Goal: Task Accomplishment & Management: Manage account settings

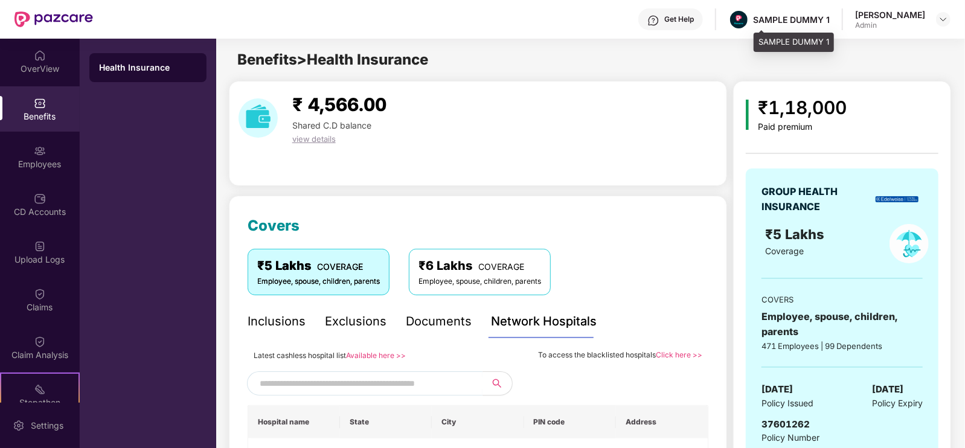
scroll to position [155, 0]
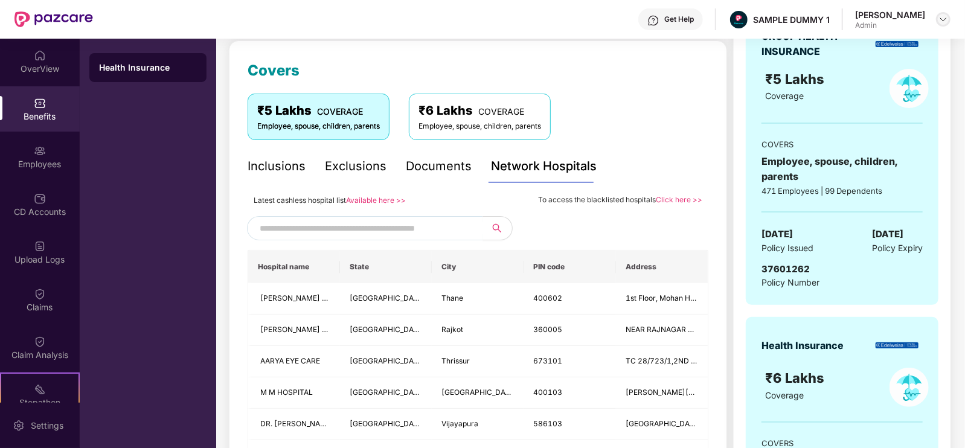
click at [939, 24] on img at bounding box center [944, 19] width 10 height 10
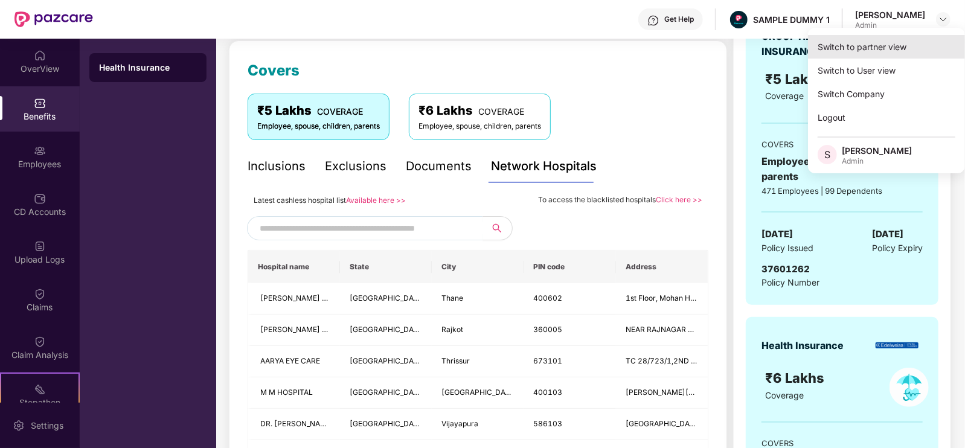
click at [876, 52] on div "Switch to partner view" at bounding box center [886, 47] width 157 height 24
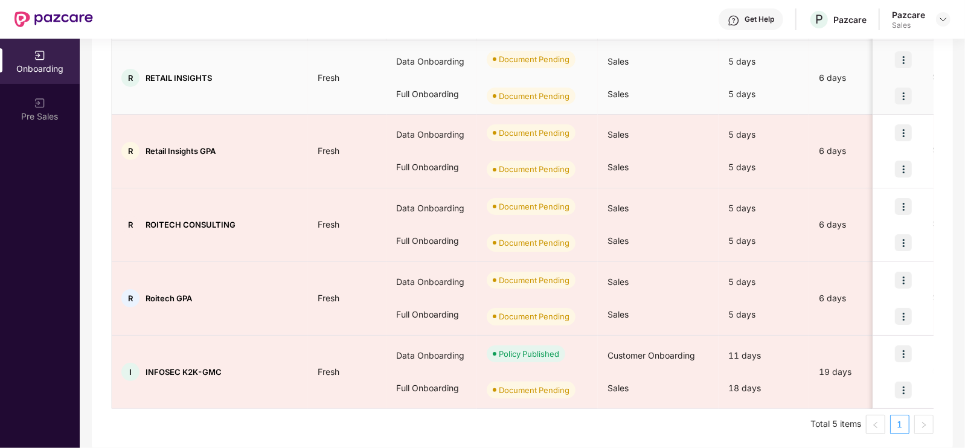
scroll to position [195, 0]
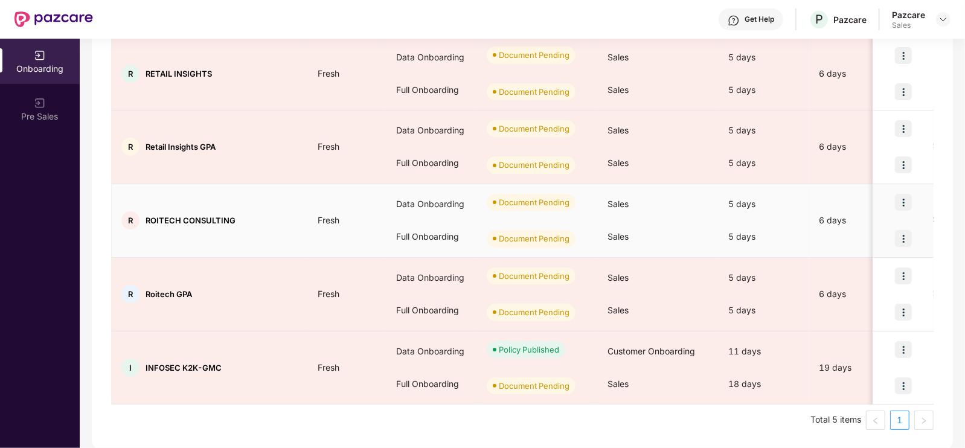
click at [902, 201] on img at bounding box center [903, 202] width 17 height 17
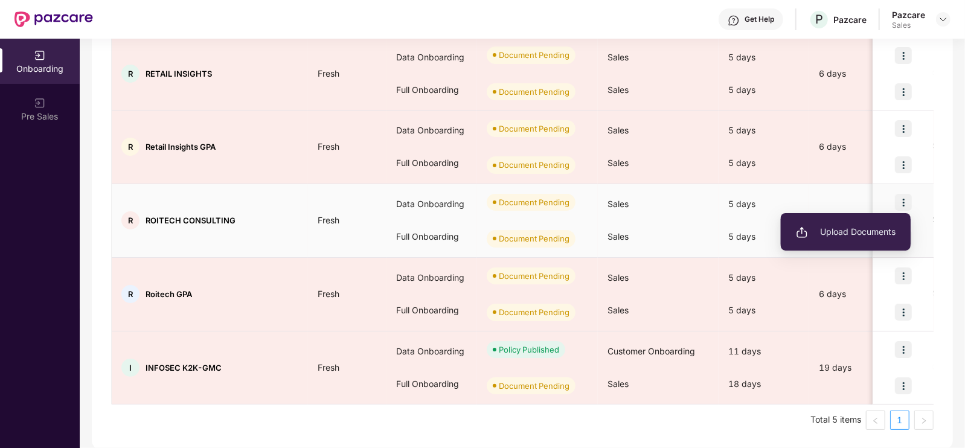
click at [843, 227] on span "Upload Documents" at bounding box center [846, 231] width 100 height 13
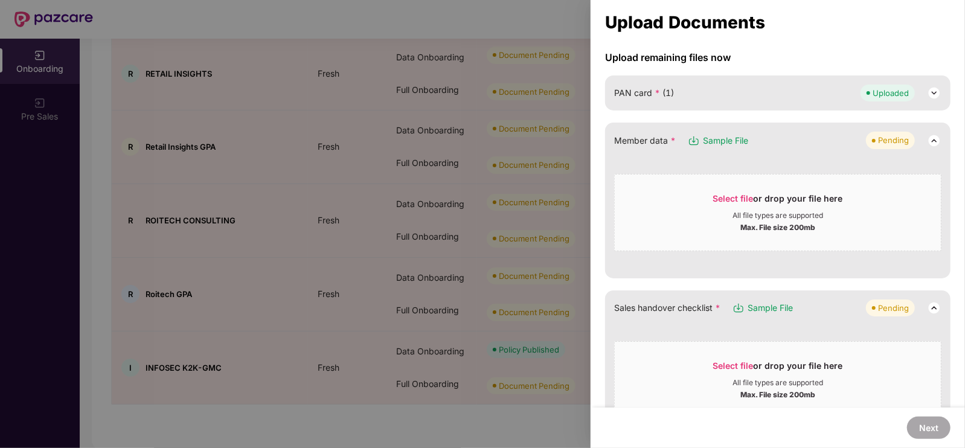
scroll to position [109, 0]
click at [780, 217] on div "All file types are supported" at bounding box center [778, 215] width 91 height 10
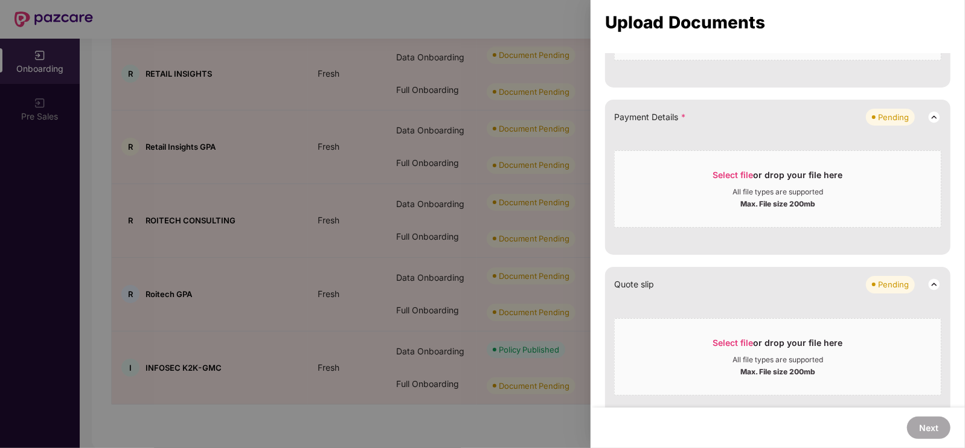
scroll to position [520, 0]
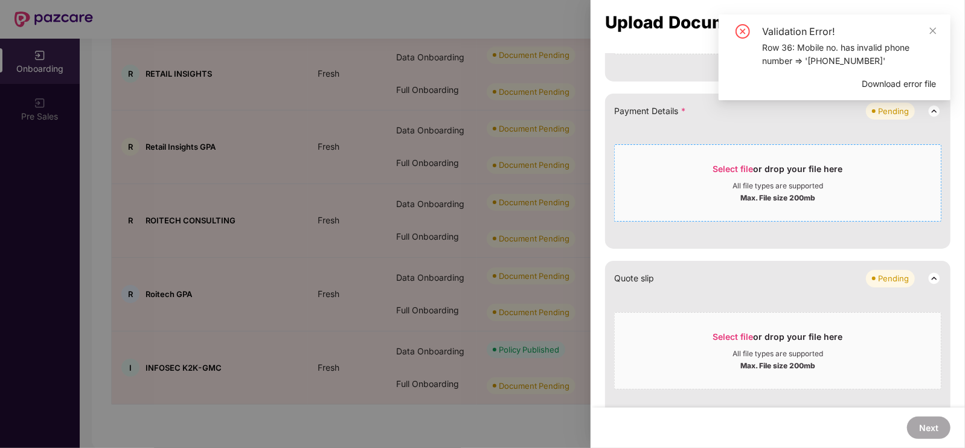
click at [728, 178] on div "Select file or drop your file here" at bounding box center [778, 172] width 130 height 18
click at [930, 31] on icon "close" at bounding box center [933, 31] width 8 height 8
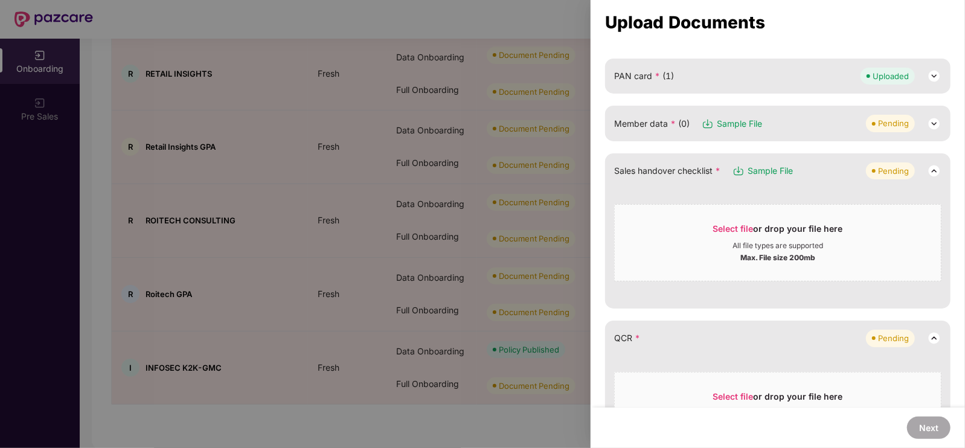
scroll to position [105, 0]
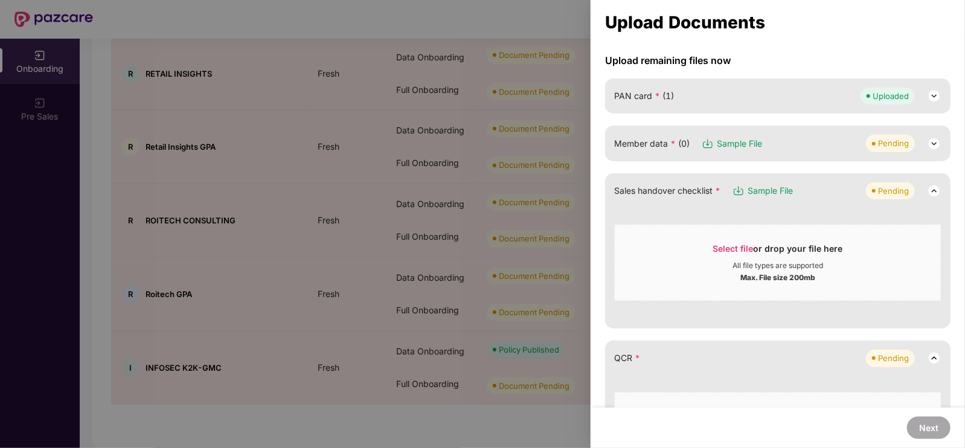
click at [936, 143] on img at bounding box center [934, 143] width 14 height 14
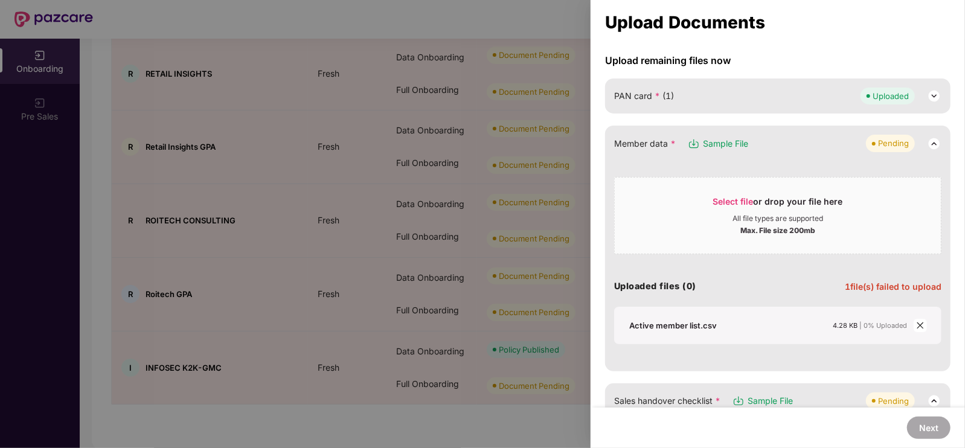
click at [914, 320] on span "close" at bounding box center [920, 325] width 13 height 13
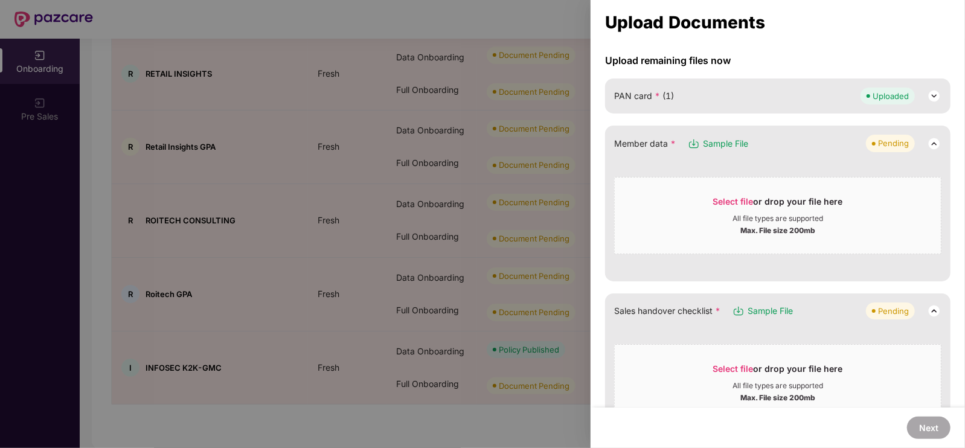
scroll to position [188, 0]
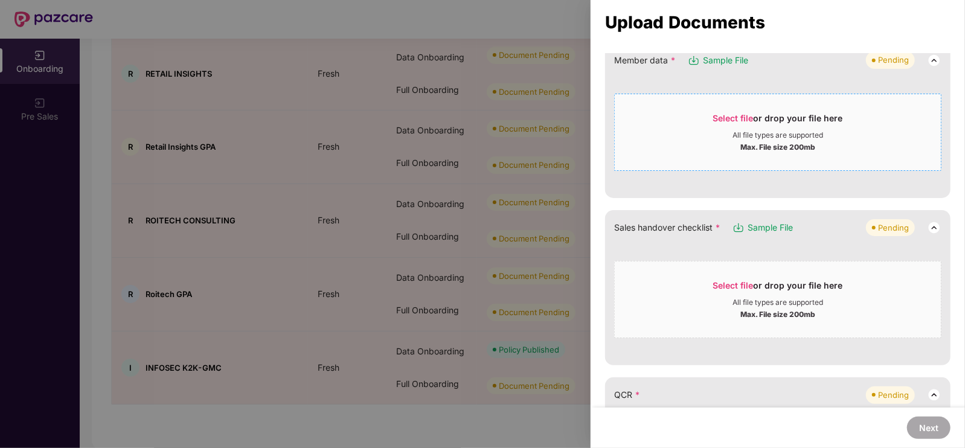
click at [715, 121] on span "Select file" at bounding box center [733, 118] width 40 height 10
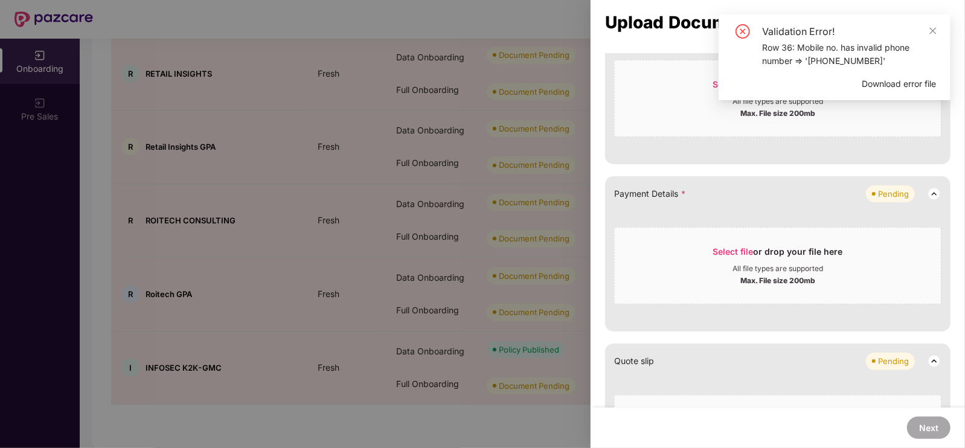
scroll to position [505, 0]
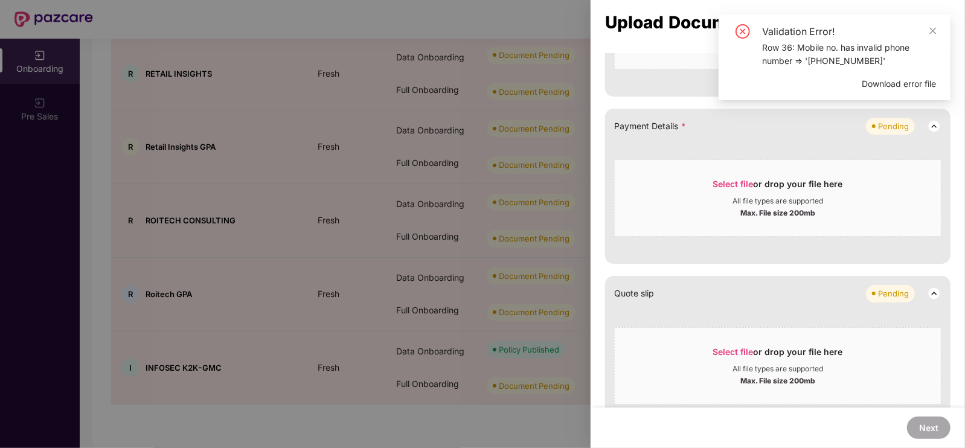
drag, startPoint x: 933, startPoint y: 32, endPoint x: 927, endPoint y: 36, distance: 6.9
click at [927, 36] on div "Validation Error!" at bounding box center [849, 31] width 174 height 14
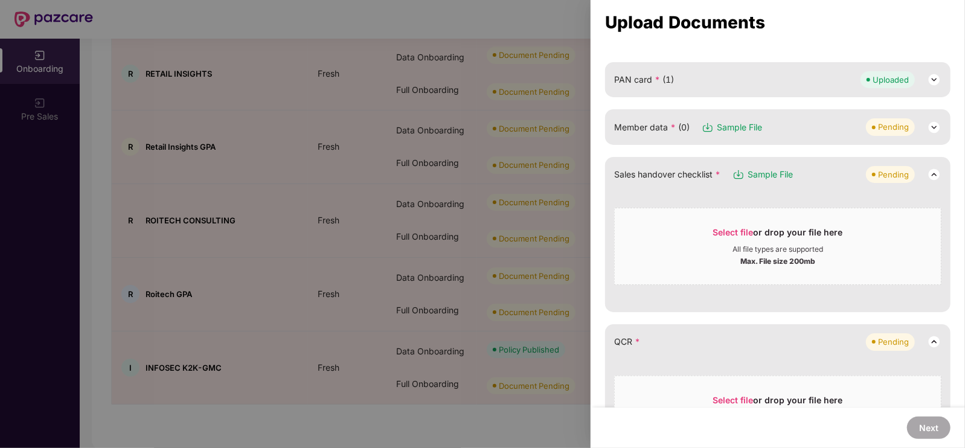
scroll to position [122, 0]
click at [884, 127] on div "Pending" at bounding box center [893, 126] width 31 height 12
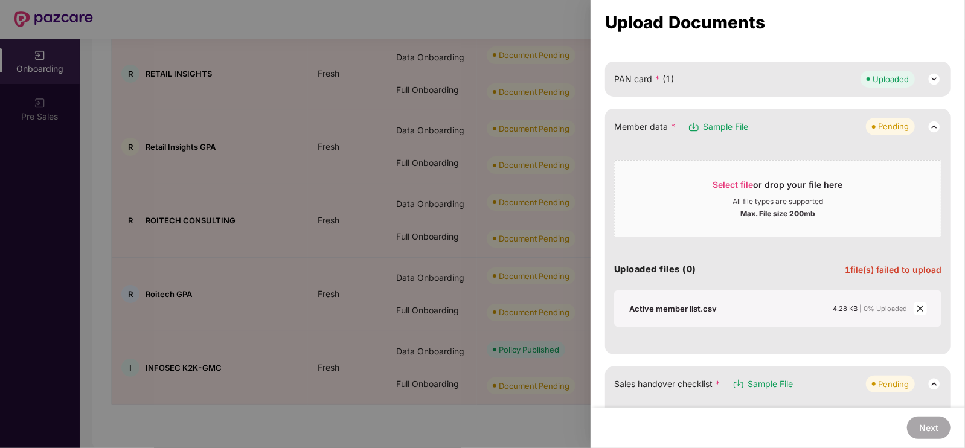
click at [920, 307] on icon "close" at bounding box center [920, 308] width 8 height 8
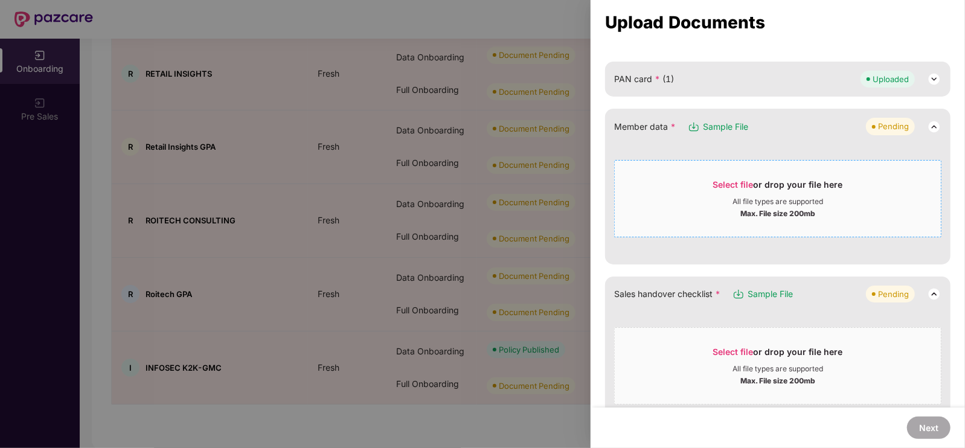
click at [704, 176] on span "Select file or drop your file here All file types are supported Max. File size …" at bounding box center [778, 199] width 326 height 58
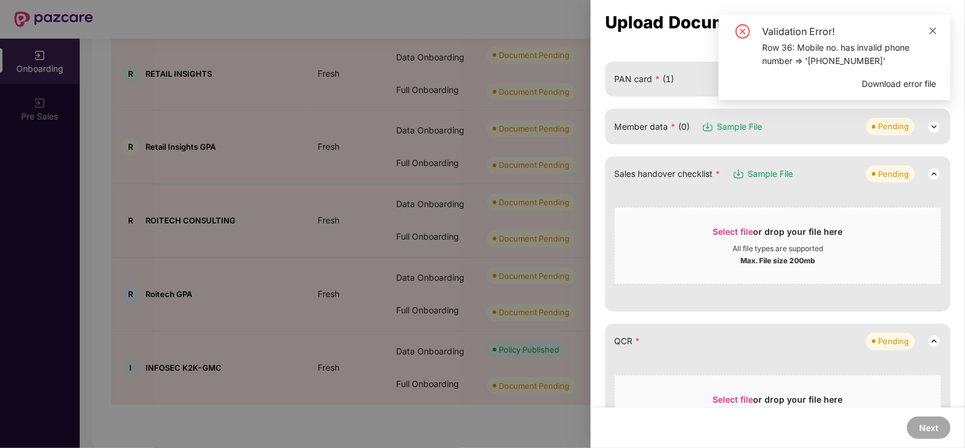
click at [934, 28] on icon "close" at bounding box center [933, 31] width 8 height 8
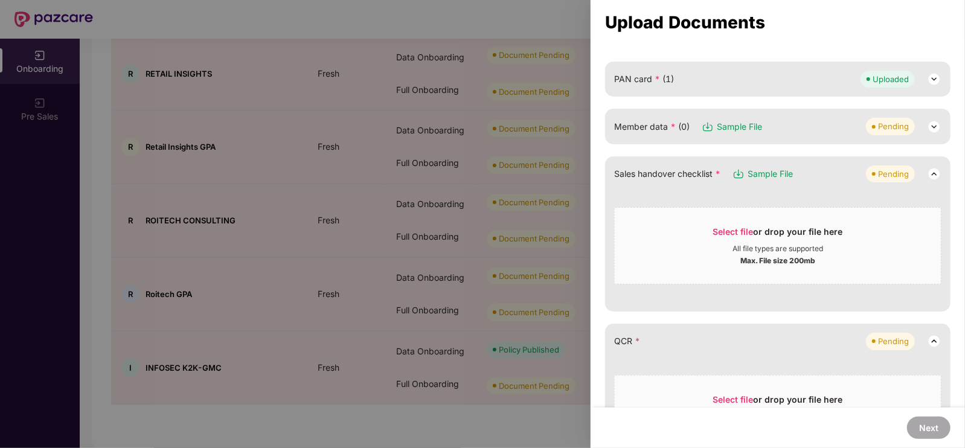
click at [757, 140] on div "Member data * (0) Sample File Pending" at bounding box center [777, 126] width 345 height 35
click at [928, 123] on img at bounding box center [934, 127] width 14 height 14
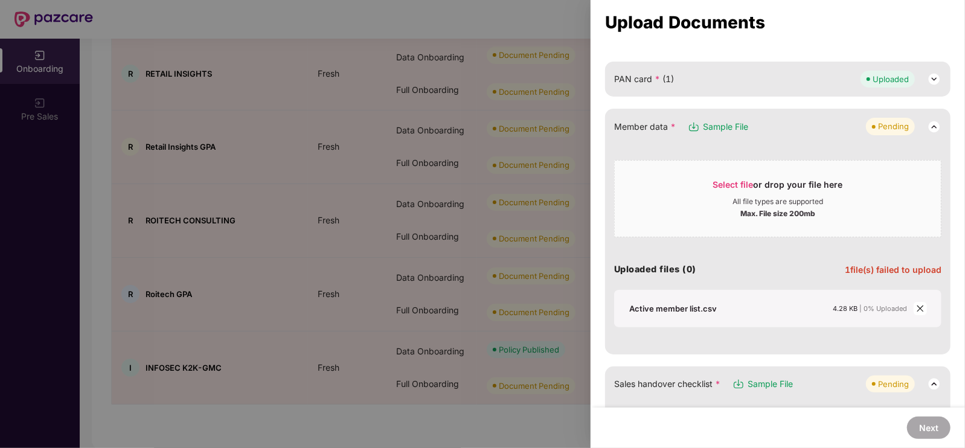
click at [914, 310] on span "close" at bounding box center [920, 308] width 13 height 13
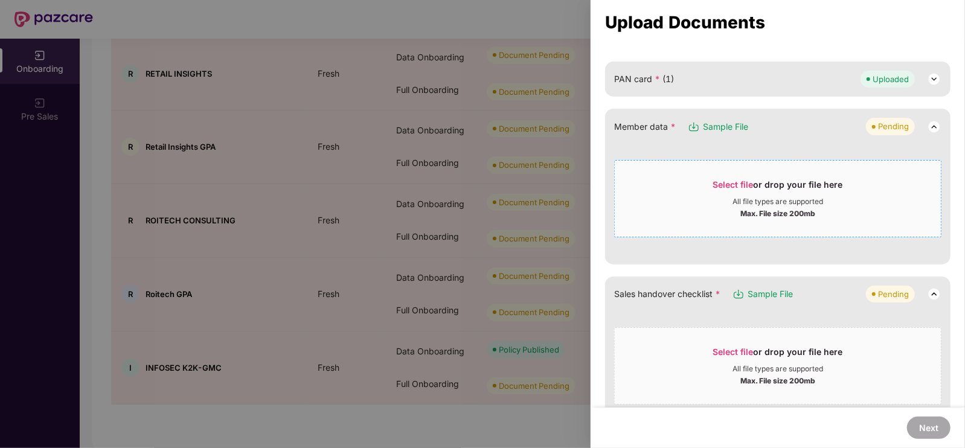
click at [769, 182] on div "Select file or drop your file here" at bounding box center [778, 188] width 130 height 18
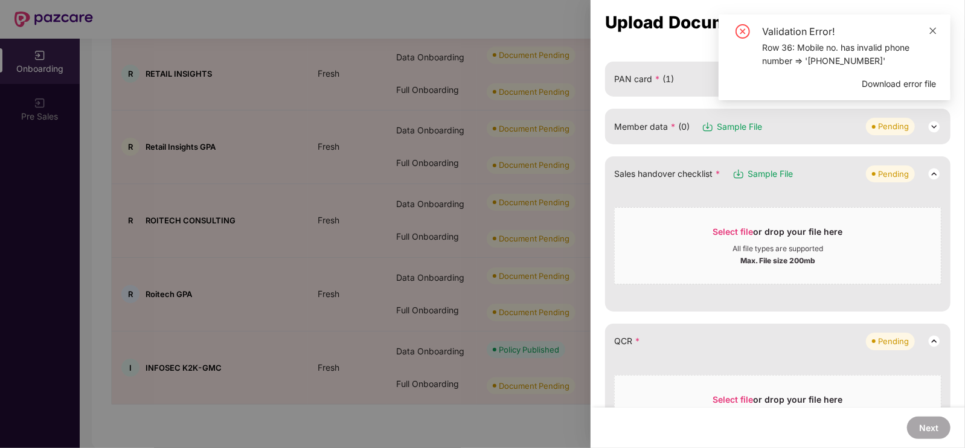
click at [930, 27] on icon "close" at bounding box center [933, 31] width 8 height 8
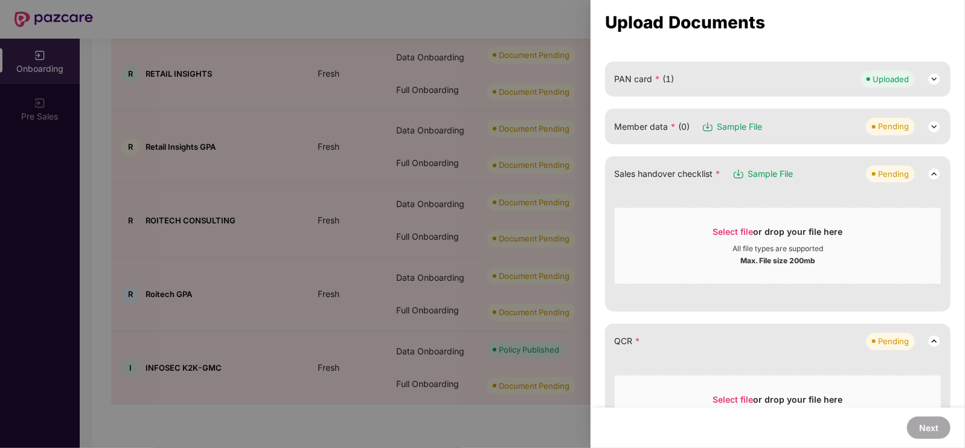
click at [787, 119] on div "Member data * (0) Sample File Pending" at bounding box center [777, 126] width 327 height 17
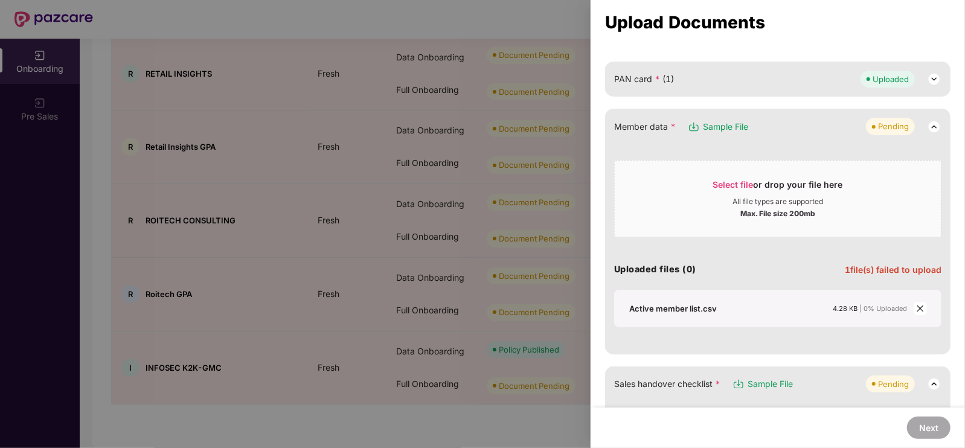
click at [922, 307] on icon "close" at bounding box center [920, 308] width 8 height 8
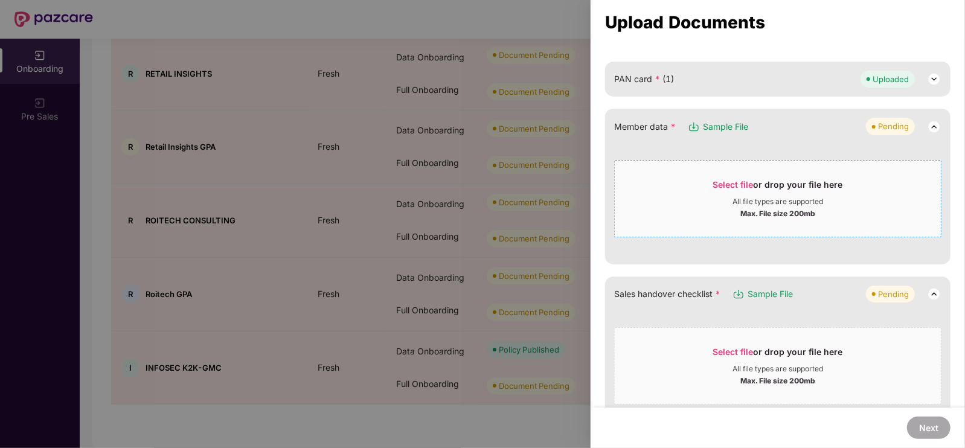
click at [776, 181] on div "Select file or drop your file here" at bounding box center [778, 188] width 130 height 18
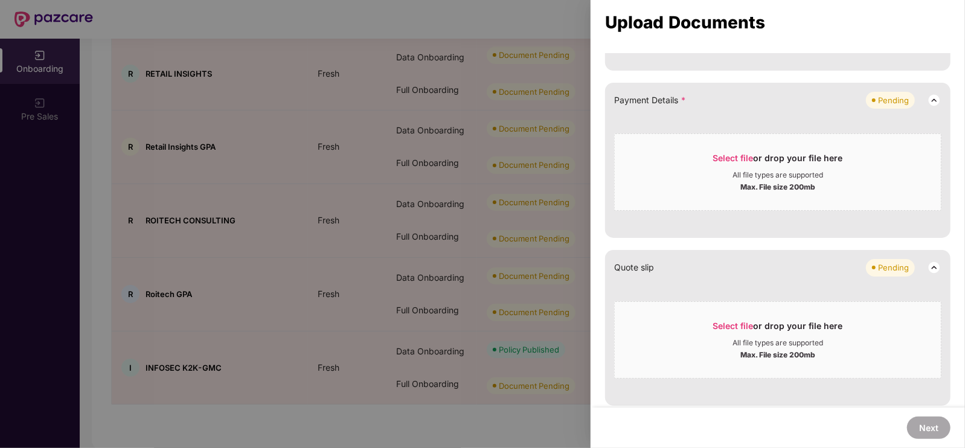
scroll to position [531, 0]
click at [776, 165] on div "Select file or drop your file here" at bounding box center [778, 161] width 130 height 18
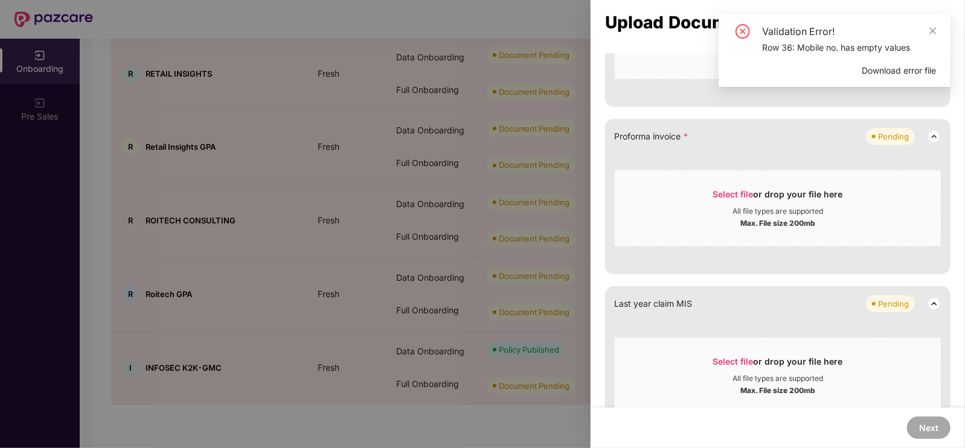
scroll to position [917, 0]
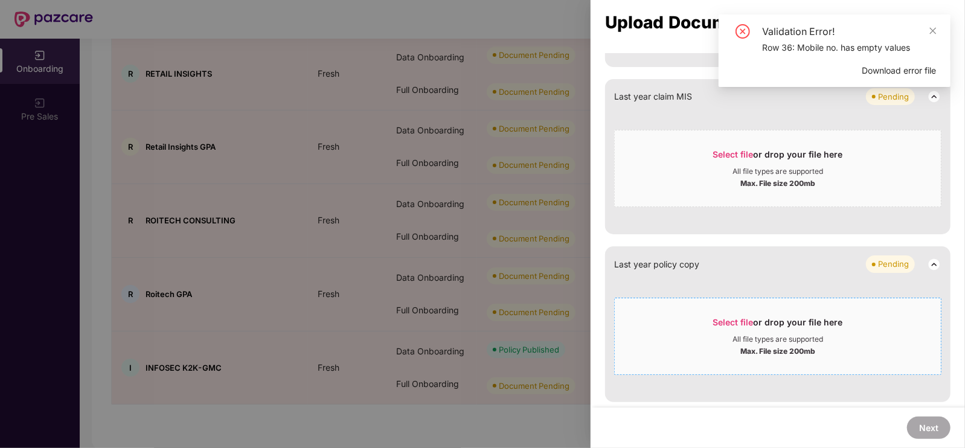
click at [745, 324] on span "Select file" at bounding box center [733, 322] width 40 height 10
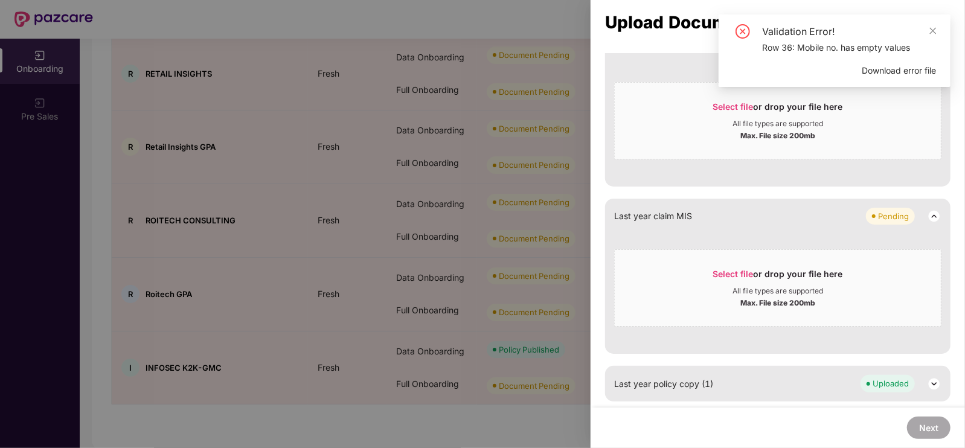
scroll to position [797, 0]
click at [789, 277] on div "Select file or drop your file here" at bounding box center [778, 278] width 130 height 18
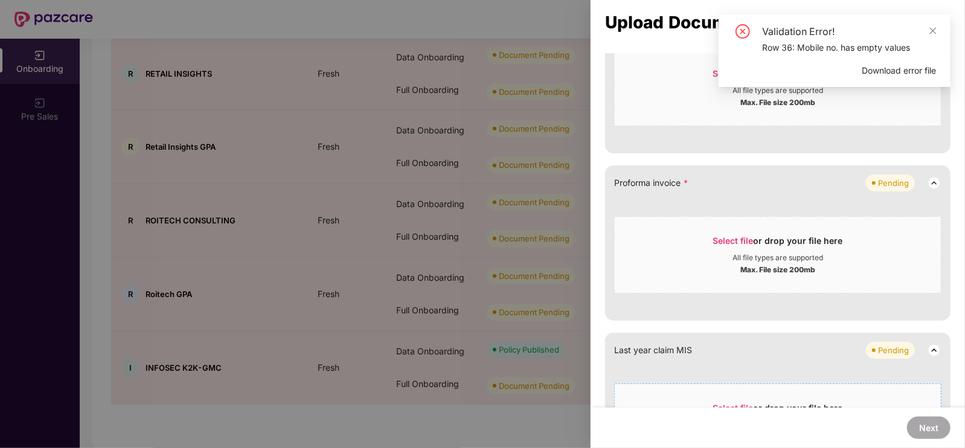
scroll to position [664, 0]
click at [737, 234] on div "Select file or drop your file here" at bounding box center [778, 243] width 130 height 18
click at [936, 31] on icon "close" at bounding box center [933, 31] width 8 height 8
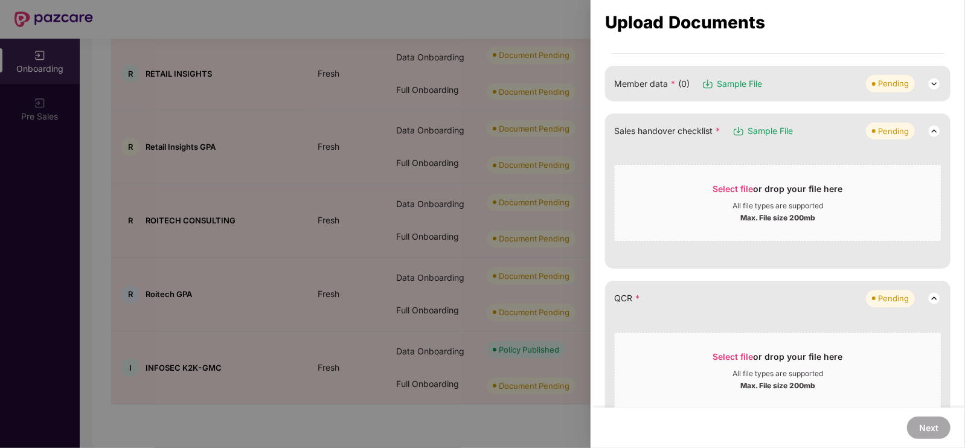
scroll to position [0, 0]
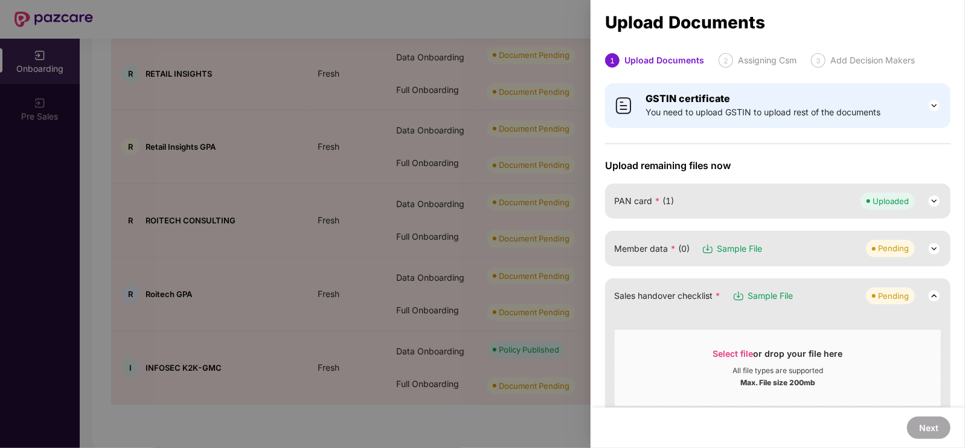
click at [839, 243] on div "Member data * (0) Sample File Pending" at bounding box center [777, 248] width 327 height 17
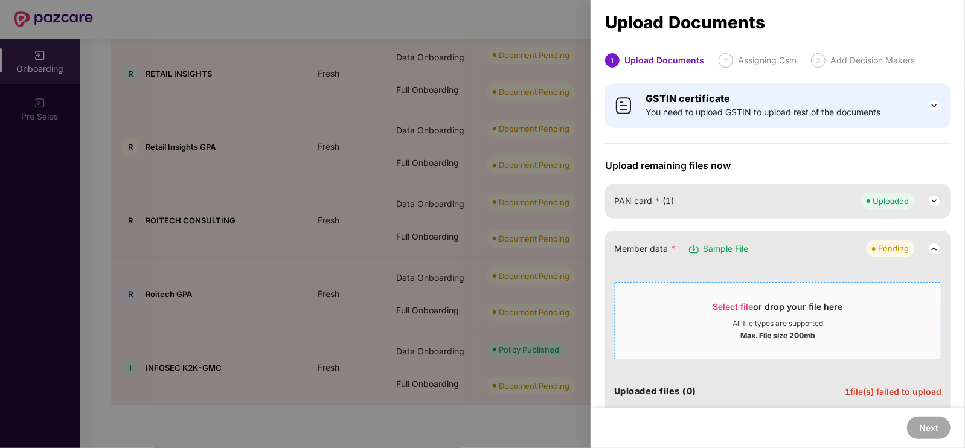
scroll to position [129, 0]
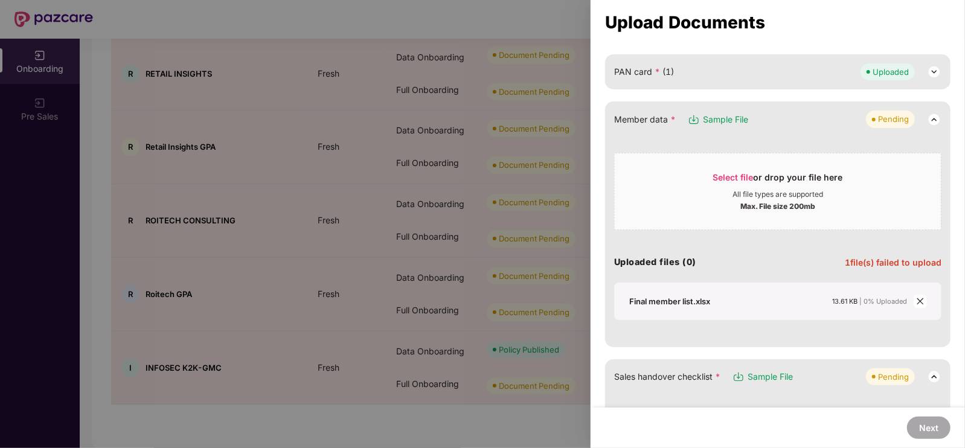
click at [917, 297] on icon "close" at bounding box center [920, 301] width 8 height 8
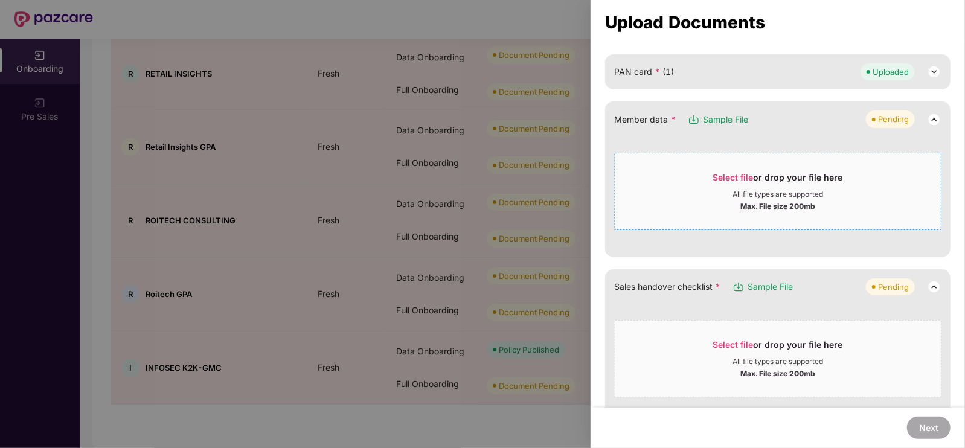
scroll to position [0, 0]
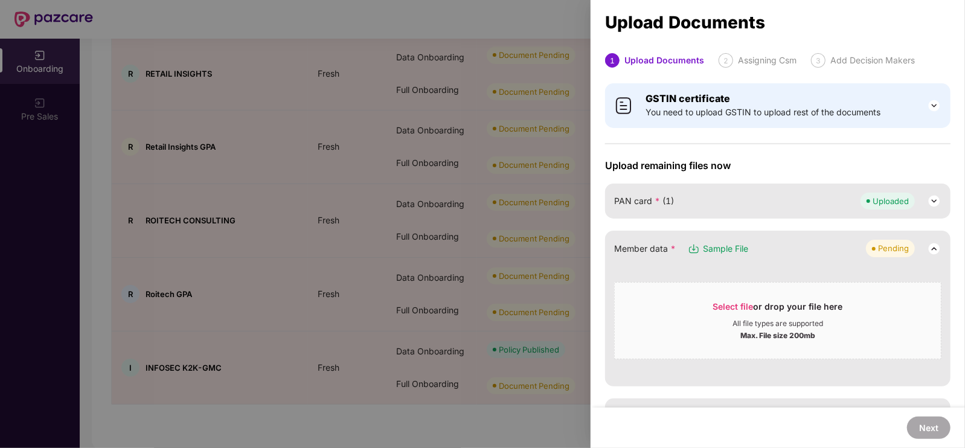
click at [930, 254] on img at bounding box center [934, 249] width 14 height 14
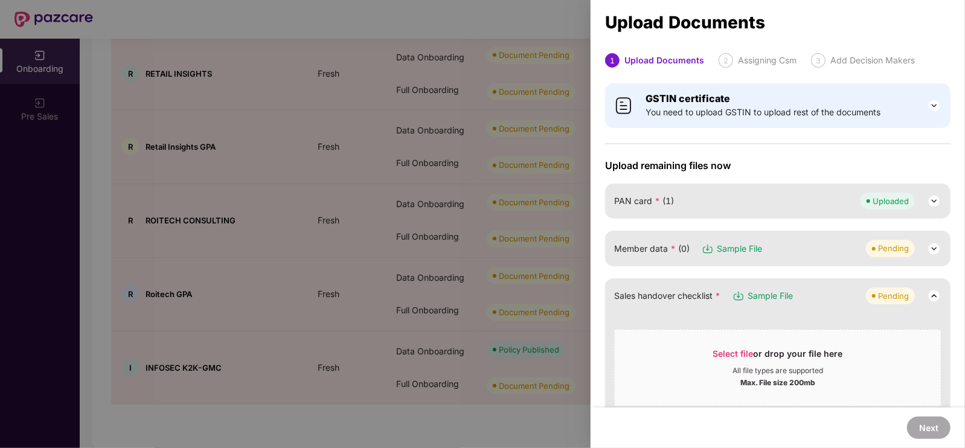
click at [564, 116] on div at bounding box center [482, 224] width 965 height 448
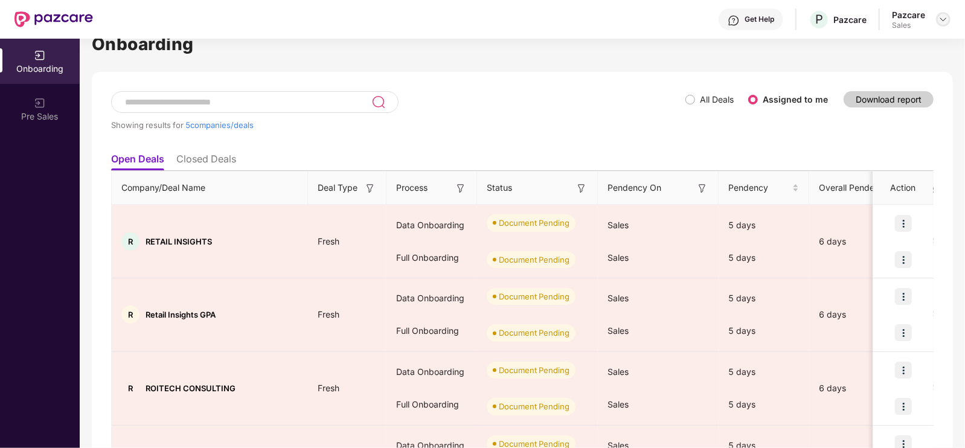
click at [940, 17] on img at bounding box center [944, 19] width 10 height 10
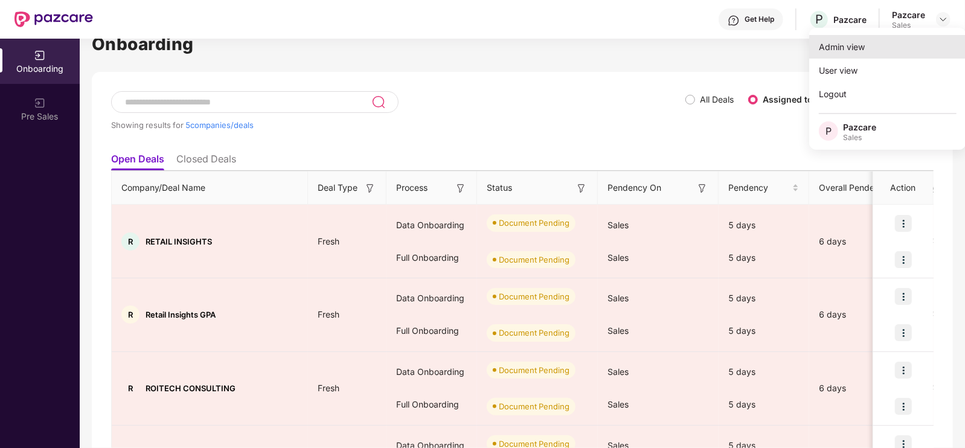
click at [844, 50] on div "Admin view" at bounding box center [887, 47] width 157 height 24
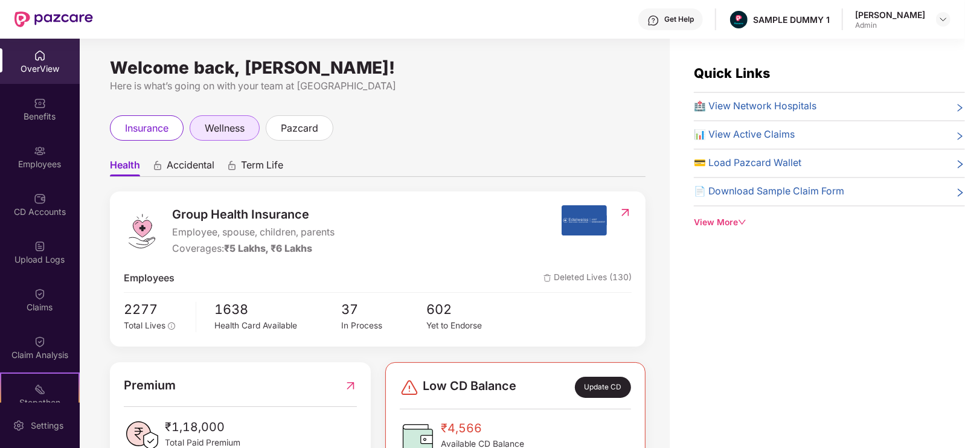
click at [231, 133] on span "wellness" at bounding box center [225, 128] width 40 height 15
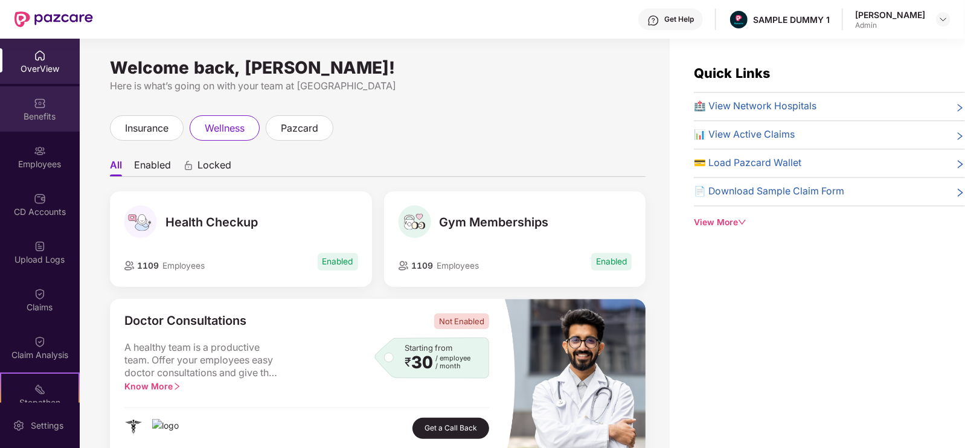
click at [50, 109] on div "Benefits" at bounding box center [40, 108] width 80 height 45
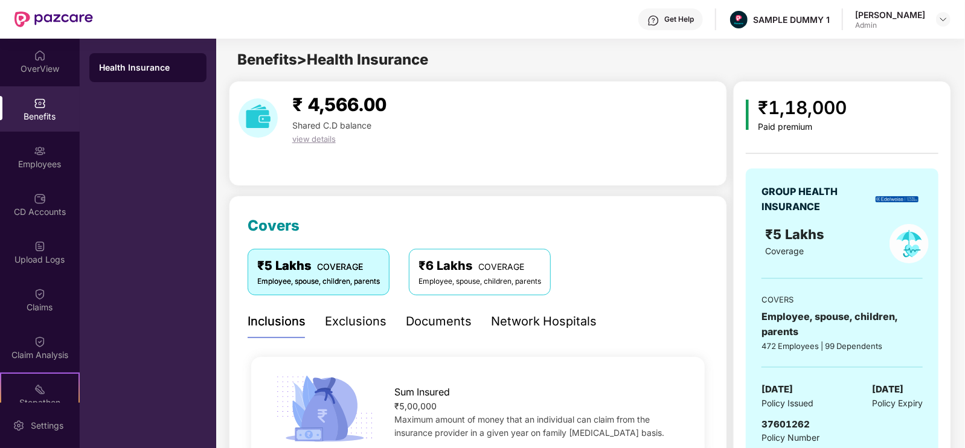
click at [361, 321] on div "Exclusions" at bounding box center [356, 321] width 62 height 19
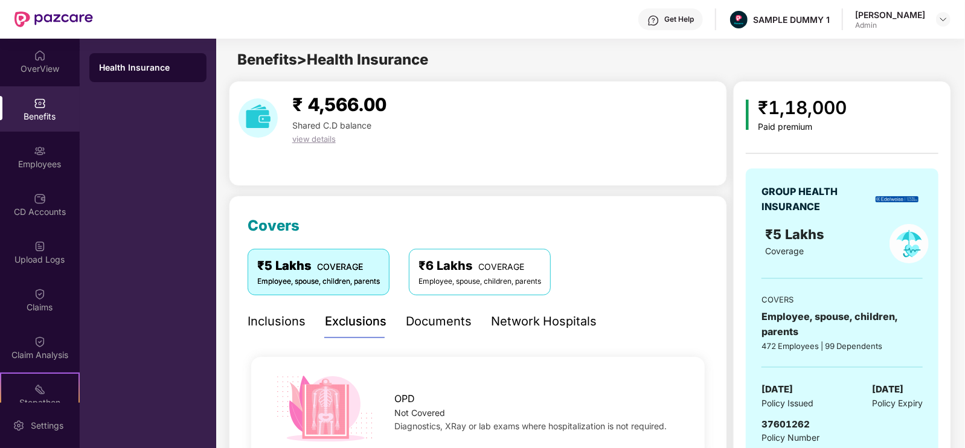
click at [435, 309] on div "Documents" at bounding box center [439, 321] width 66 height 33
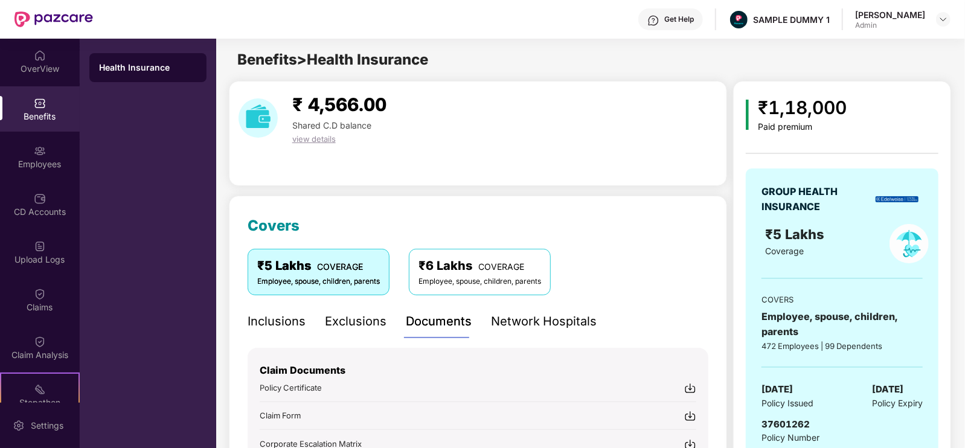
scroll to position [208, 0]
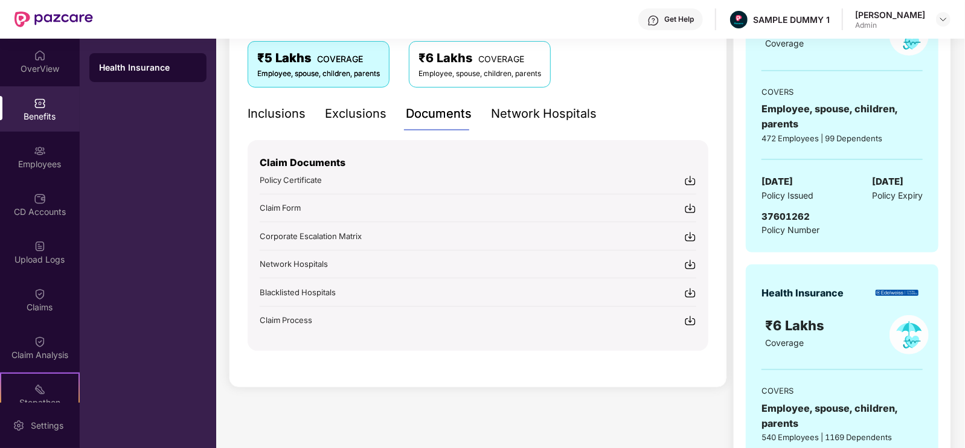
click at [538, 109] on div "Network Hospitals" at bounding box center [544, 113] width 106 height 19
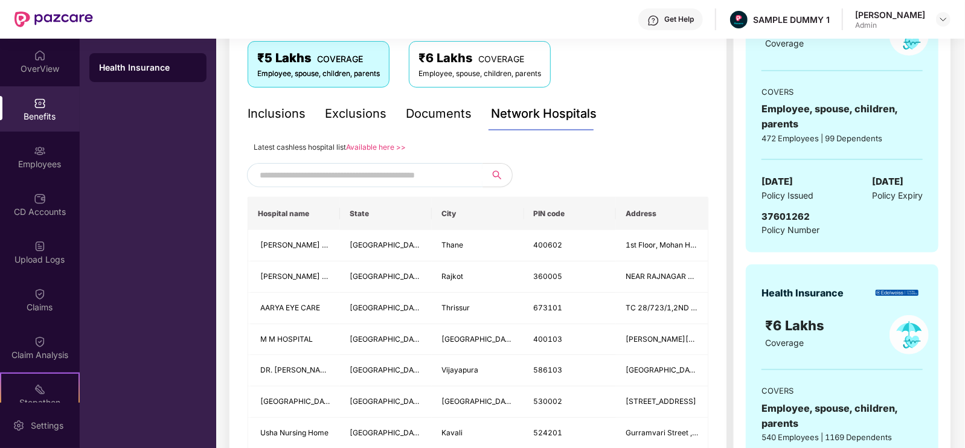
click at [442, 176] on input "text" at bounding box center [363, 175] width 207 height 18
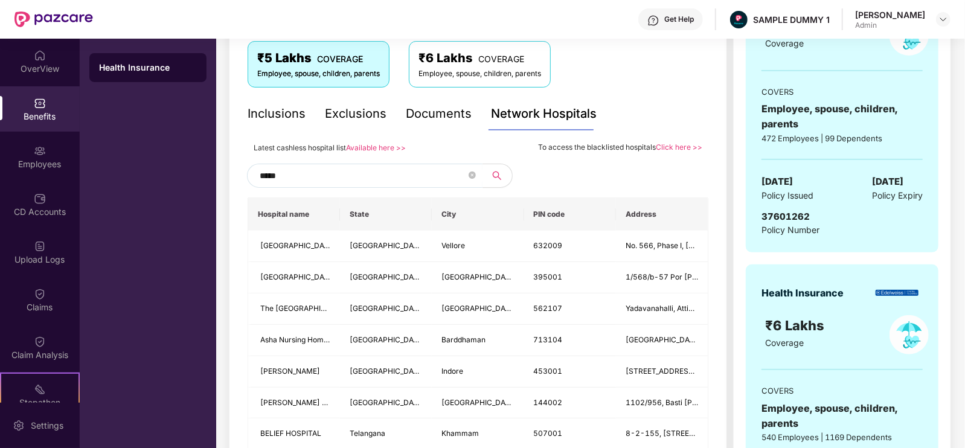
type input "******"
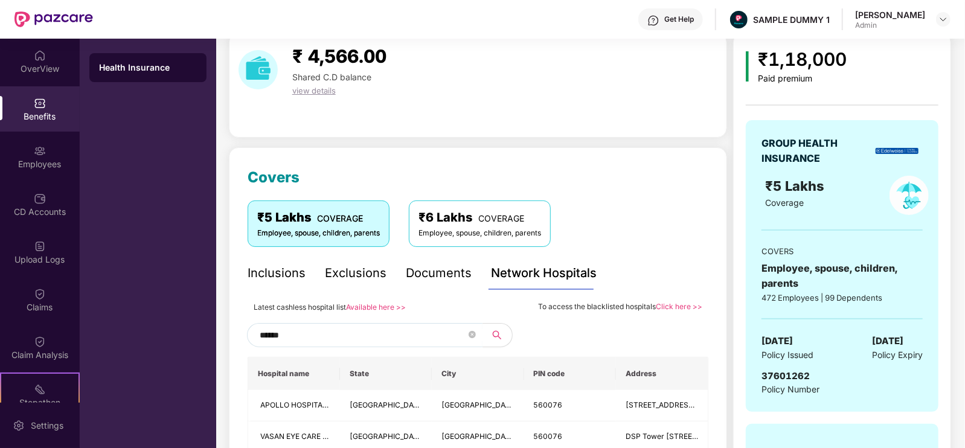
scroll to position [48, 0]
click at [471, 339] on span at bounding box center [472, 335] width 7 height 11
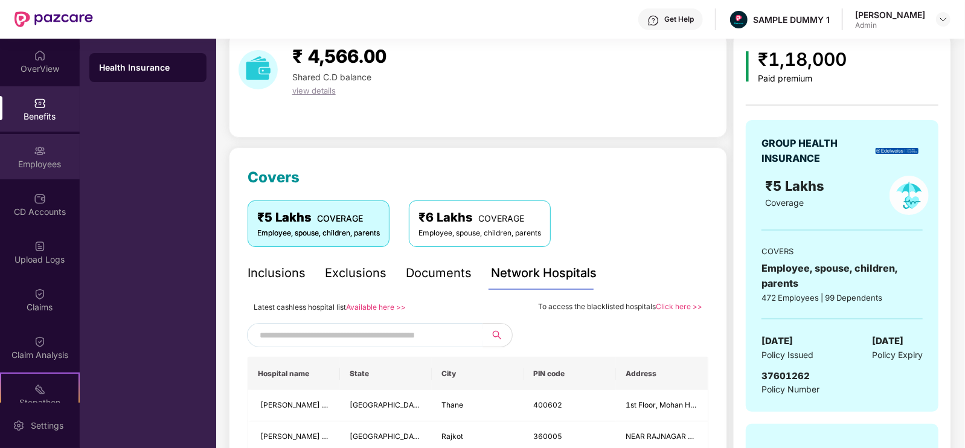
click at [34, 145] on img at bounding box center [40, 151] width 12 height 12
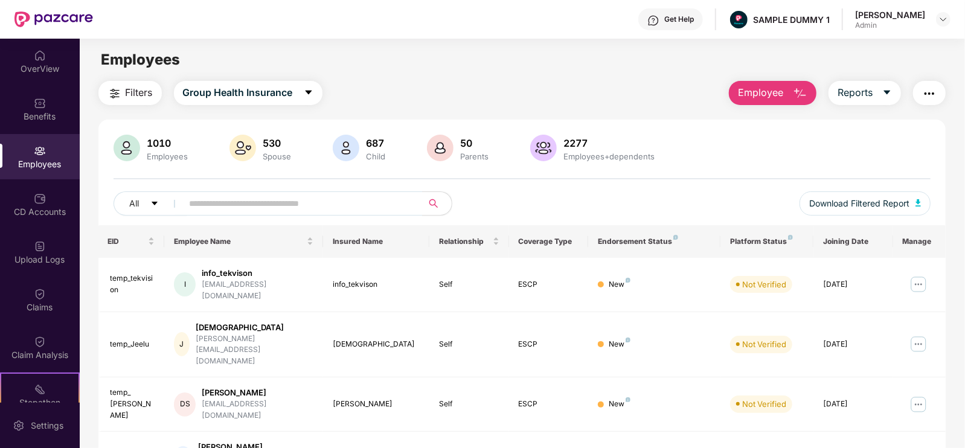
click at [782, 95] on span "Employee" at bounding box center [760, 92] width 45 height 15
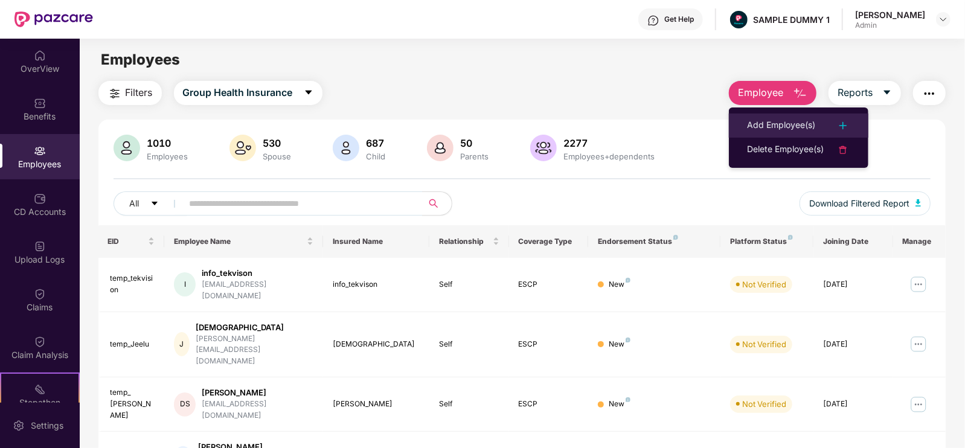
click at [785, 120] on div "Add Employee(s)" at bounding box center [781, 125] width 68 height 14
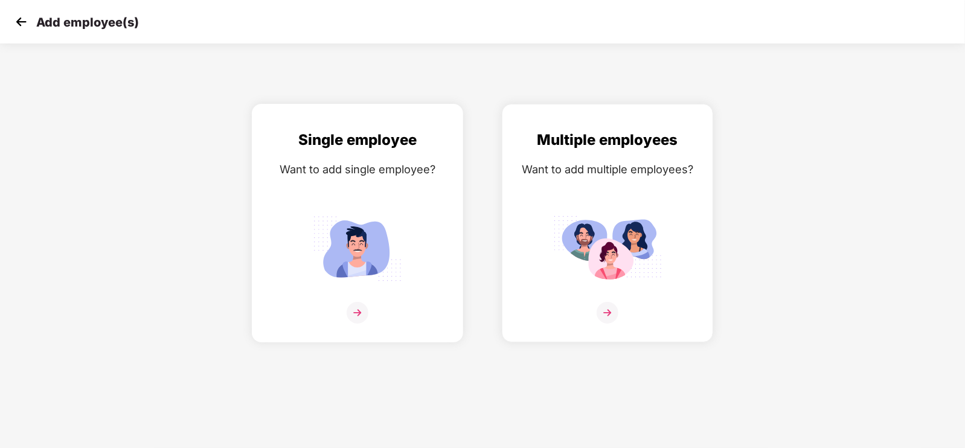
click at [411, 181] on div "Single employee Want to add single employee?" at bounding box center [358, 234] width 186 height 210
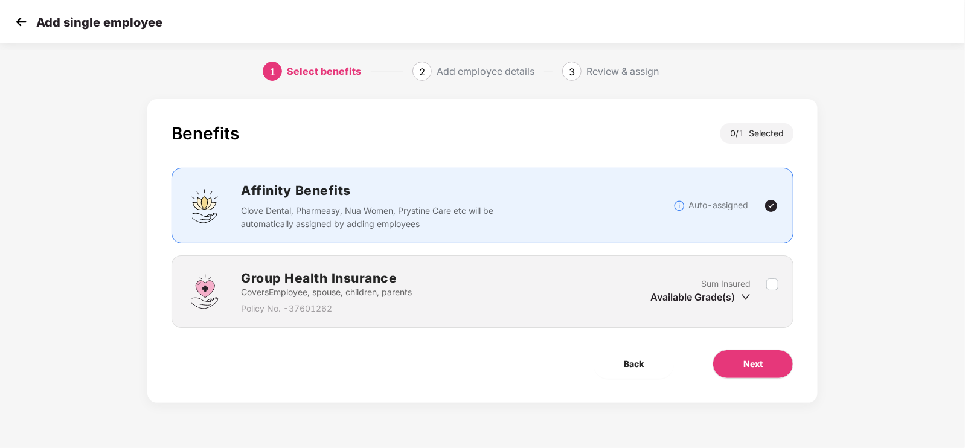
click at [782, 383] on div "Benefits 0 / 1 Selected Affinity Benefits Clove Dental, Pharmeasy, Nua Women, P…" at bounding box center [482, 251] width 670 height 304
click at [771, 368] on button "Next" at bounding box center [753, 364] width 81 height 29
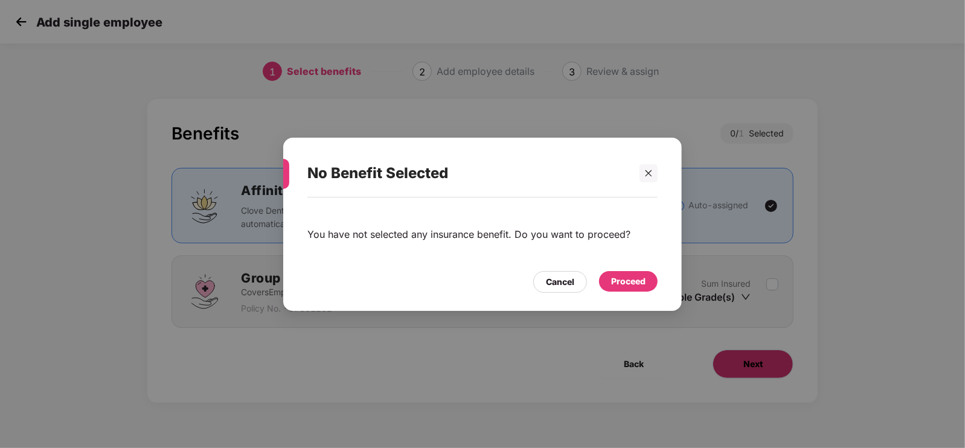
click at [771, 368] on div "No Benefit Selected You have not selected any insurance benefit. Do you want to…" at bounding box center [482, 224] width 965 height 448
click at [620, 281] on div "Proceed" at bounding box center [628, 280] width 34 height 13
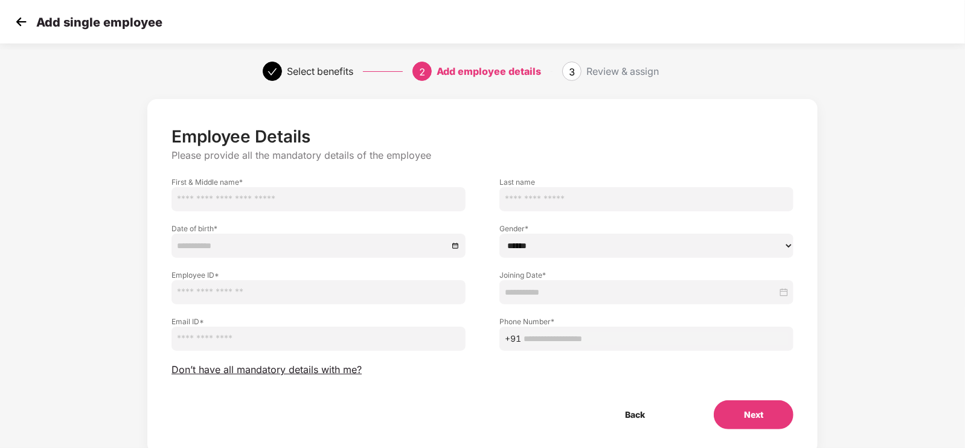
click at [21, 23] on img at bounding box center [21, 22] width 18 height 18
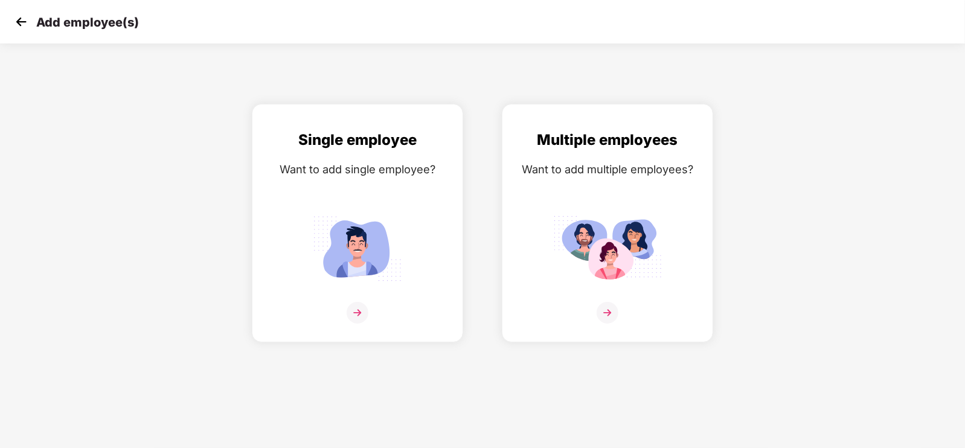
click at [21, 23] on img at bounding box center [21, 22] width 18 height 18
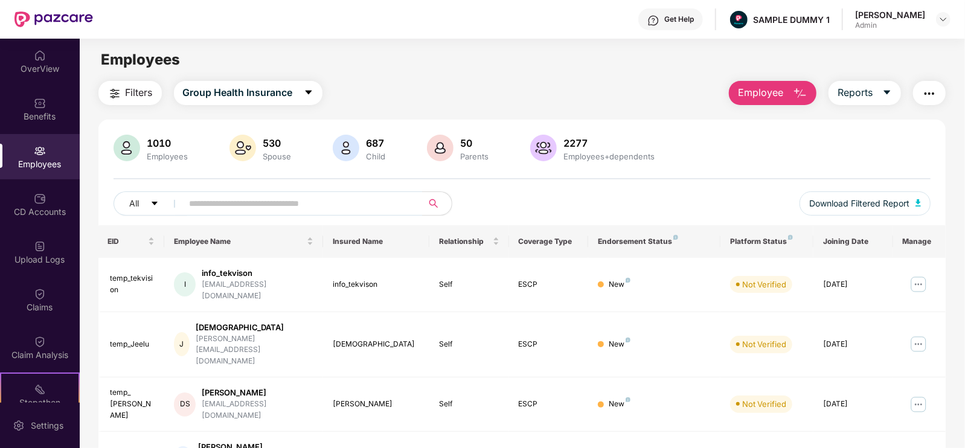
click at [760, 95] on span "Employee" at bounding box center [760, 92] width 45 height 15
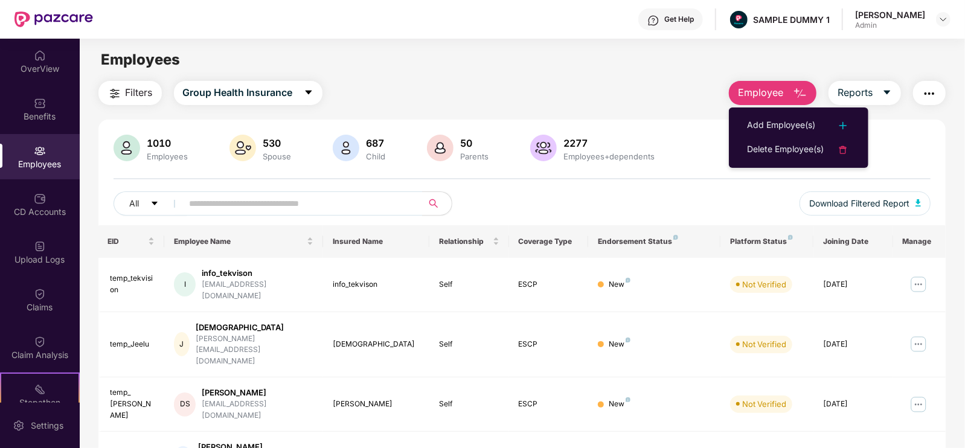
click at [762, 103] on button "Employee" at bounding box center [773, 93] width 88 height 24
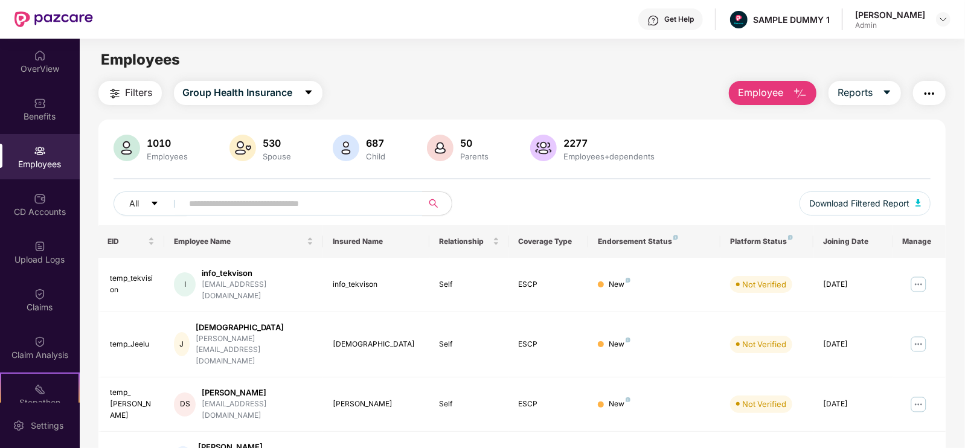
click at [673, 103] on div "Filters Group Health Insurance Employee Reports" at bounding box center [522, 93] width 848 height 24
click at [48, 198] on div "CD Accounts" at bounding box center [40, 204] width 80 height 45
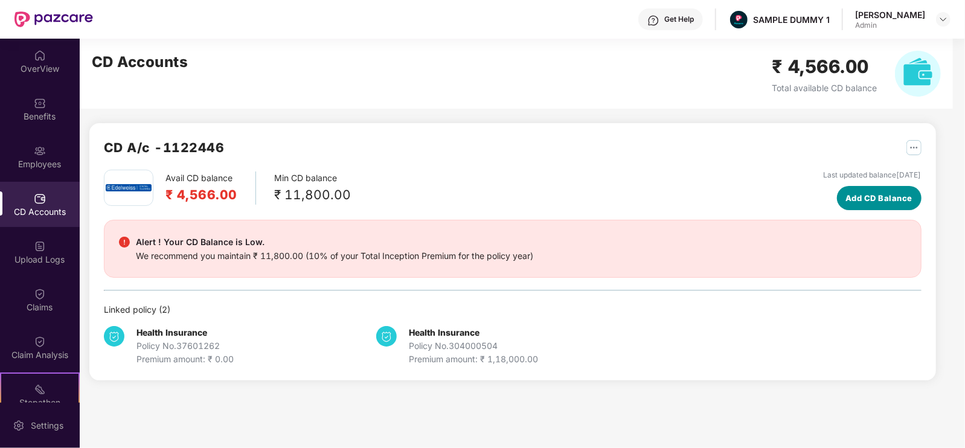
click at [837, 209] on button "Add CD Balance" at bounding box center [879, 198] width 85 height 24
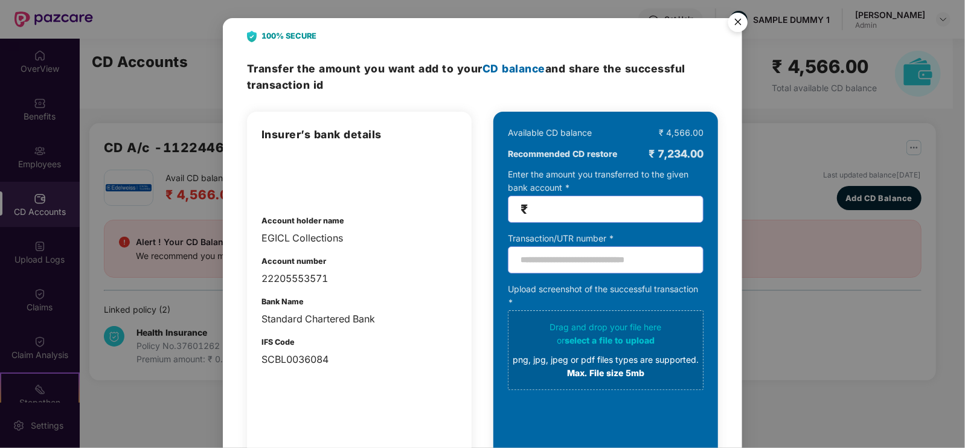
click at [751, 8] on img "Close" at bounding box center [738, 24] width 34 height 34
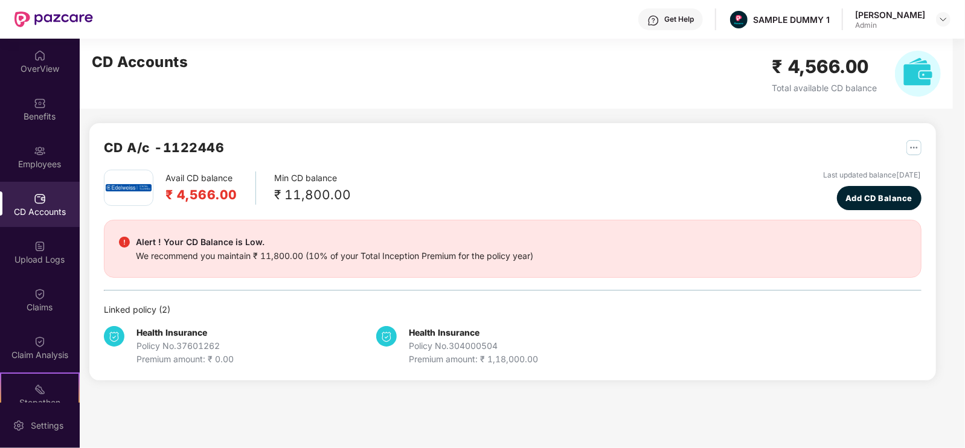
click at [728, 25] on div "Get Help SAMPLE DUMMY 1 [PERSON_NAME] Admin" at bounding box center [522, 19] width 858 height 39
click at [34, 255] on div "Upload Logs" at bounding box center [40, 260] width 80 height 12
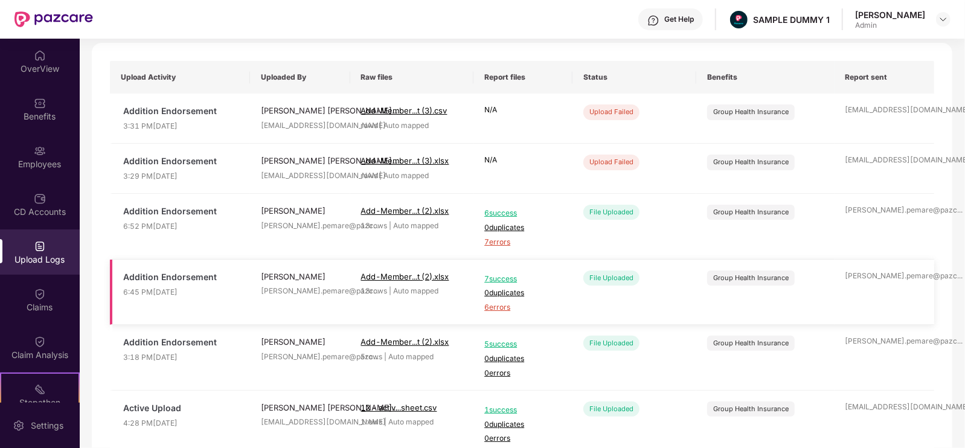
scroll to position [94, 0]
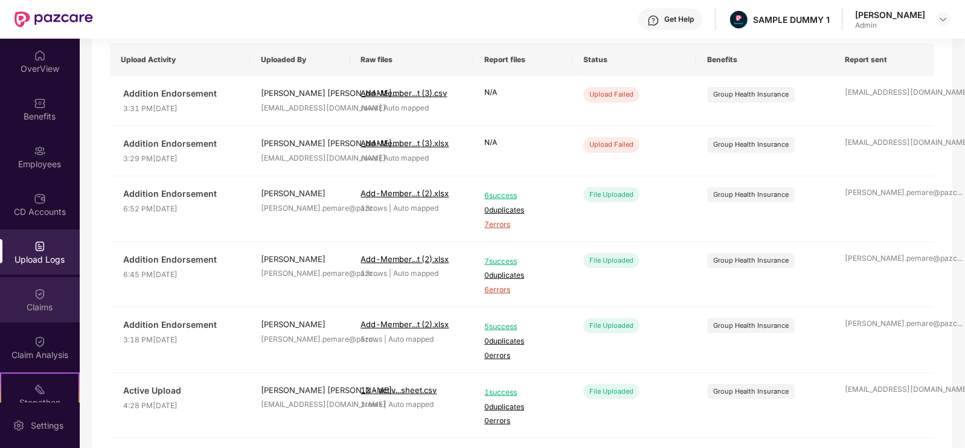
click at [47, 321] on div "Claims" at bounding box center [40, 299] width 80 height 45
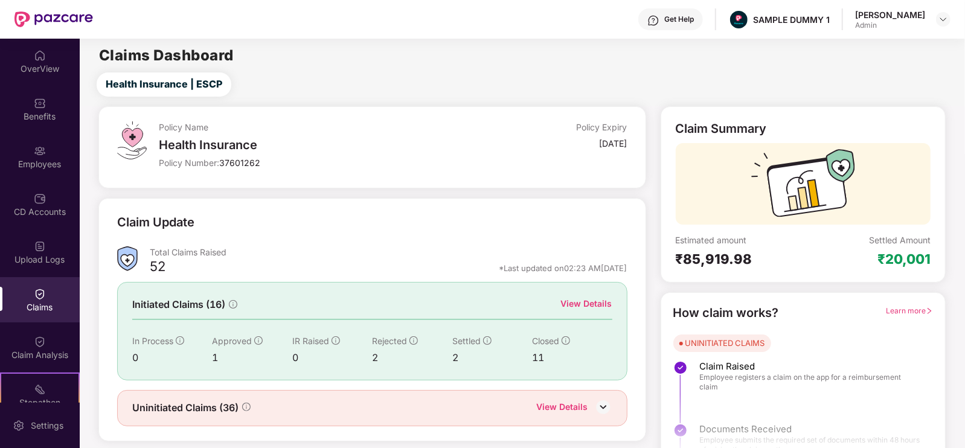
scroll to position [24, 0]
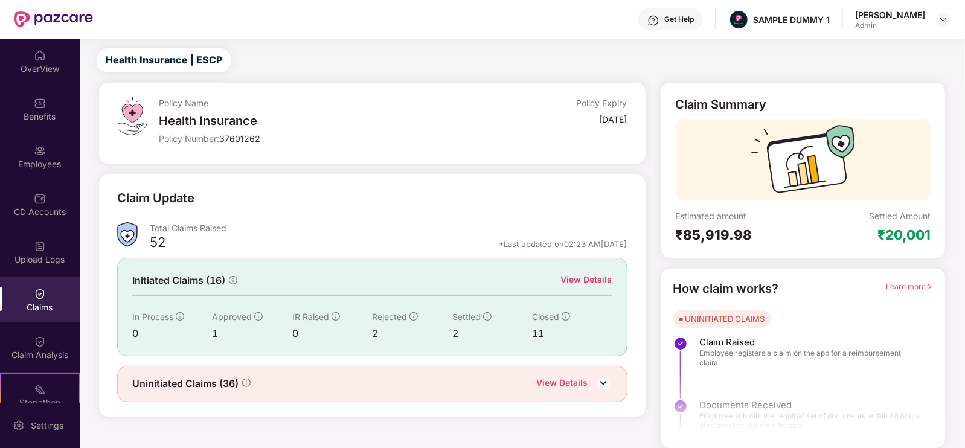
click at [580, 279] on div "View Details" at bounding box center [586, 279] width 51 height 13
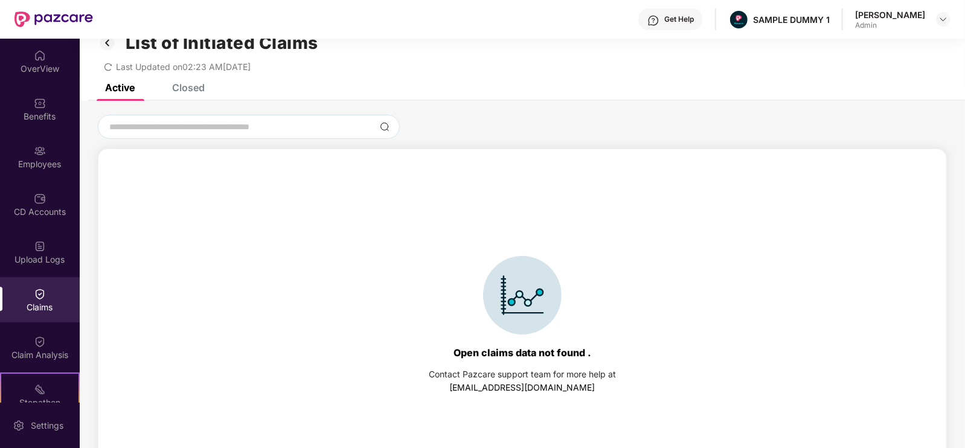
click at [191, 80] on div "List of Initiated Claims Last Updated on 02:23 AM[DATE]" at bounding box center [522, 48] width 885 height 69
click at [195, 87] on div "Closed" at bounding box center [188, 88] width 33 height 12
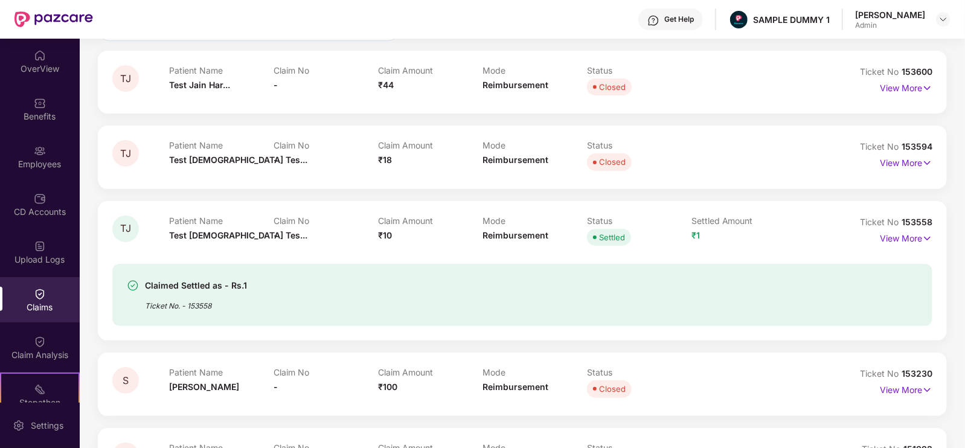
scroll to position [123, 0]
click at [886, 236] on p "View More" at bounding box center [906, 236] width 53 height 16
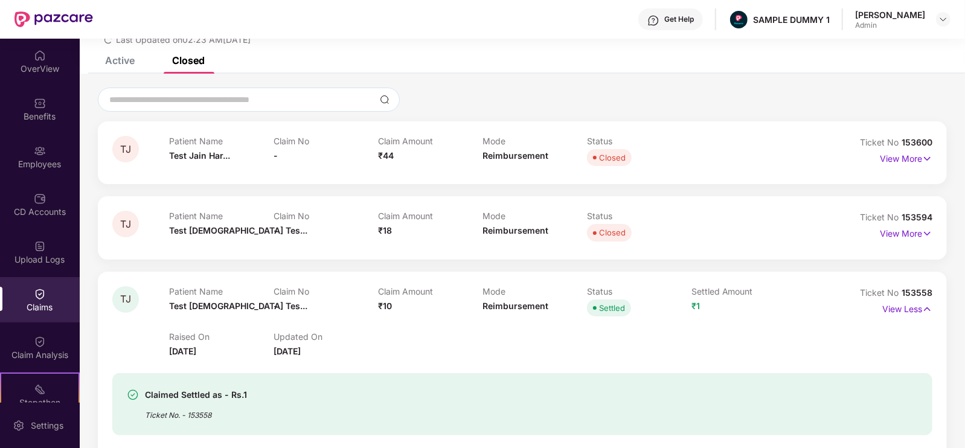
scroll to position [0, 0]
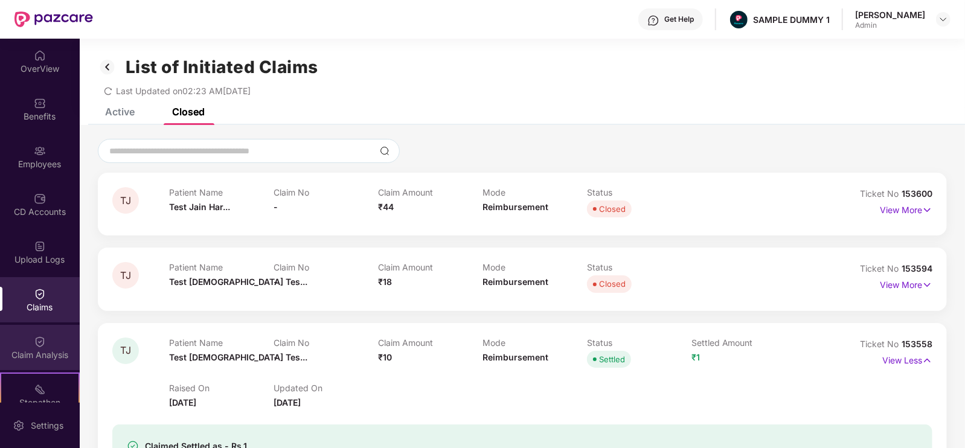
click at [53, 345] on div "Claim Analysis" at bounding box center [40, 347] width 80 height 45
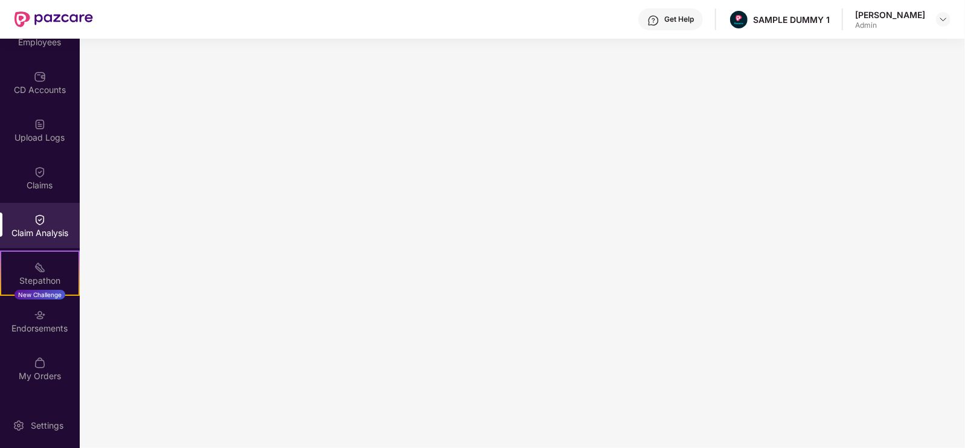
scroll to position [161, 0]
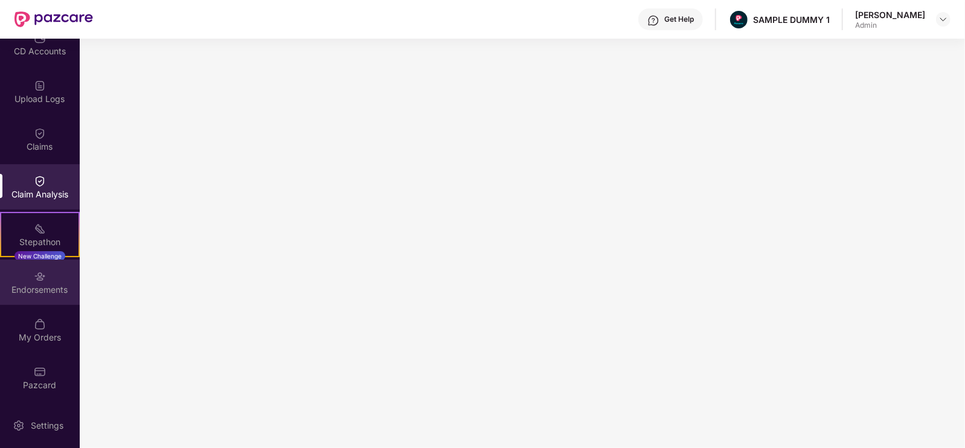
click at [23, 279] on div "Endorsements" at bounding box center [40, 282] width 80 height 45
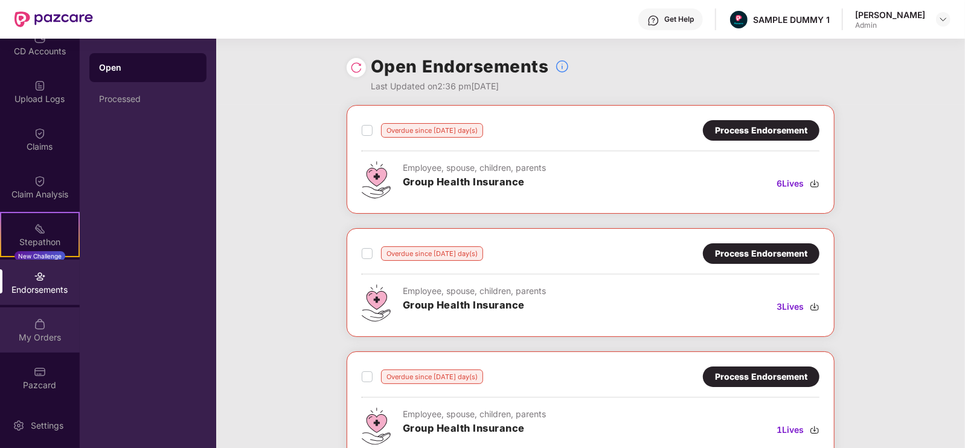
click at [34, 348] on div "My Orders" at bounding box center [40, 329] width 80 height 45
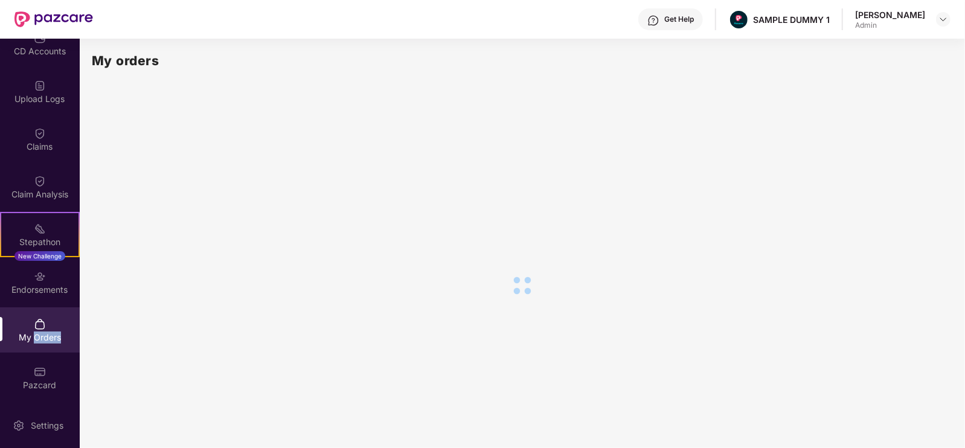
click at [34, 348] on div "My Orders" at bounding box center [40, 329] width 80 height 45
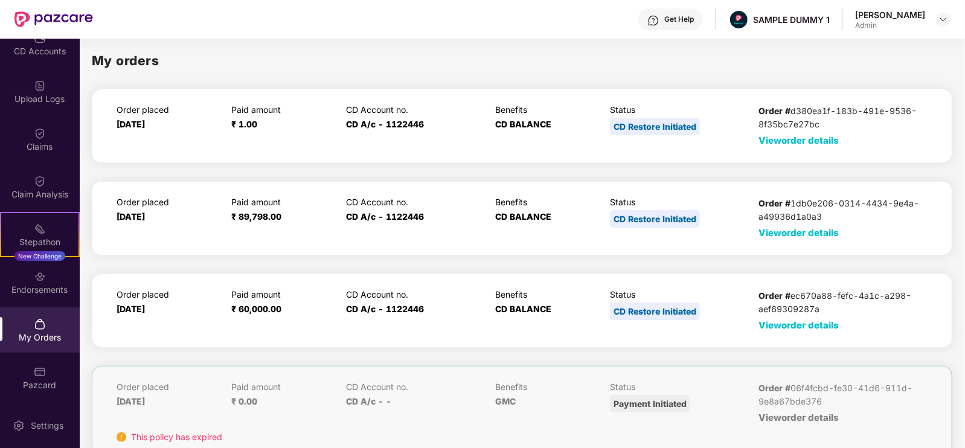
click at [771, 324] on span "View order details" at bounding box center [799, 325] width 80 height 11
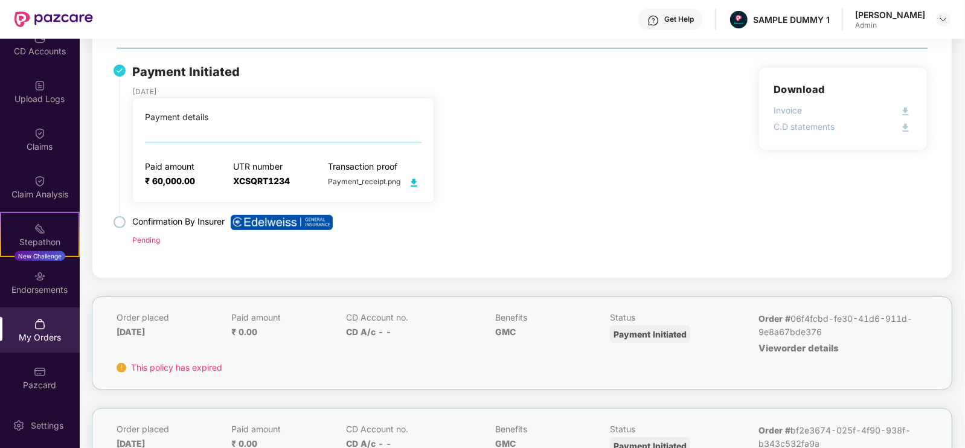
scroll to position [304, 0]
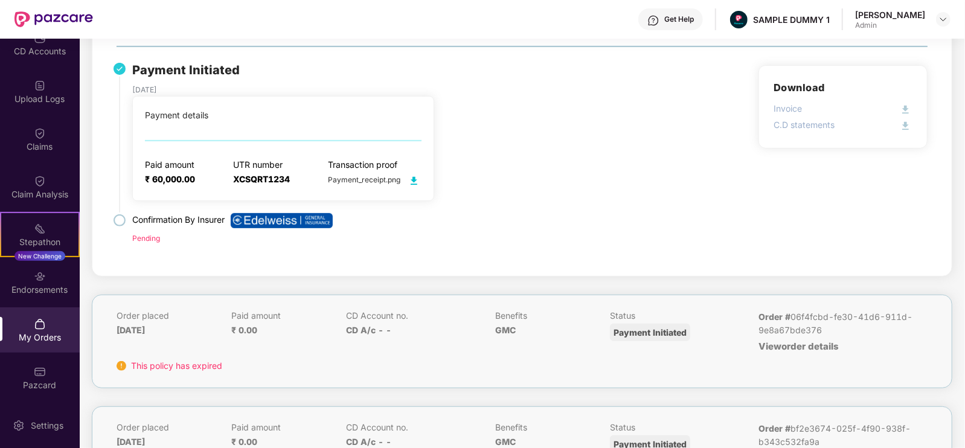
click at [664, 18] on div "Get Help" at bounding box center [670, 19] width 65 height 22
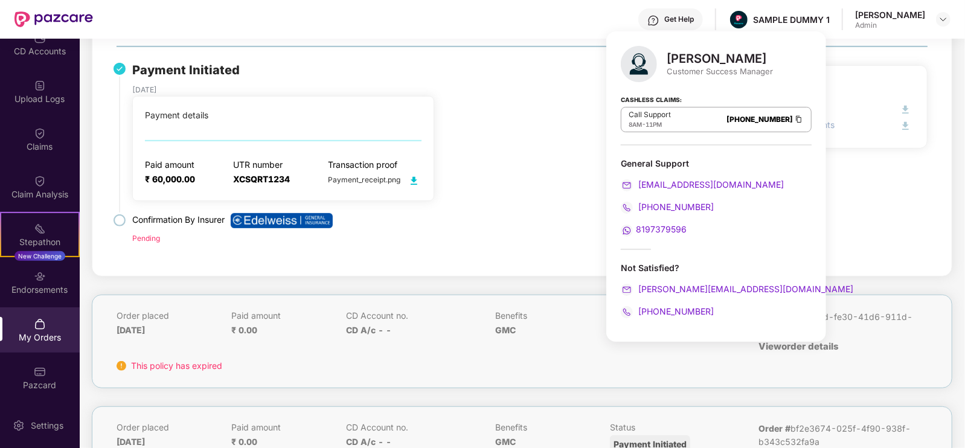
click at [703, 22] on div "Get Help" at bounding box center [670, 19] width 65 height 22
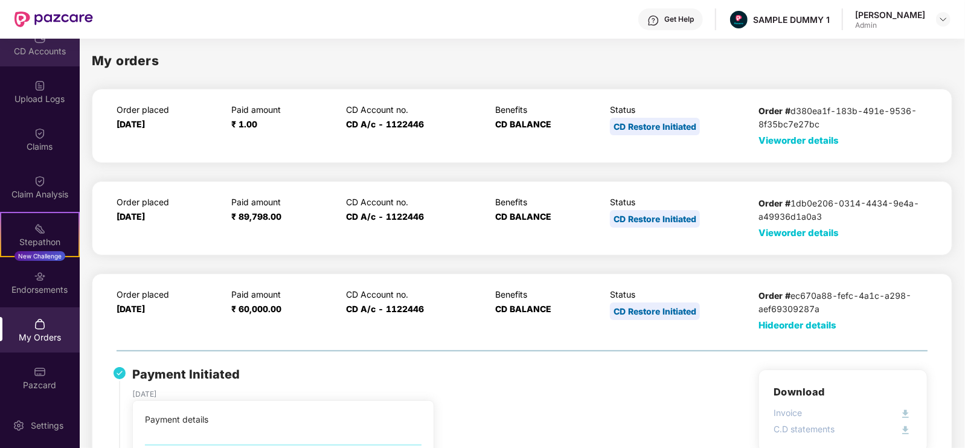
scroll to position [0, 0]
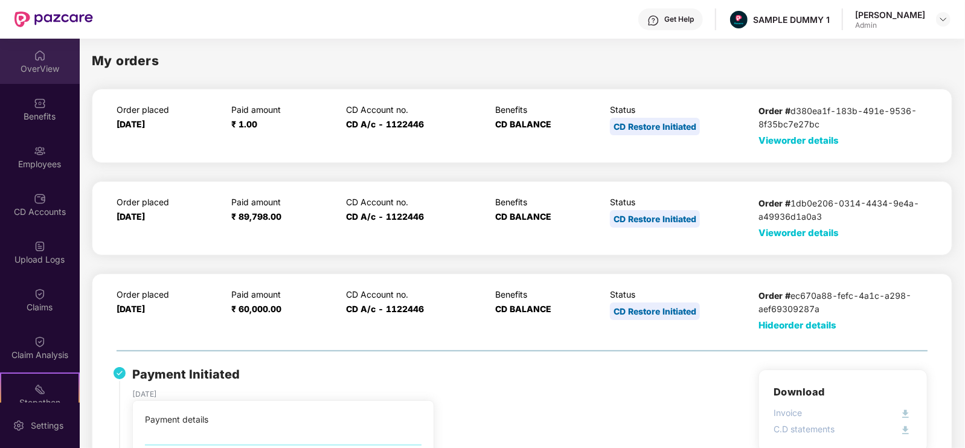
click at [0, 61] on div "OverView" at bounding box center [40, 61] width 80 height 45
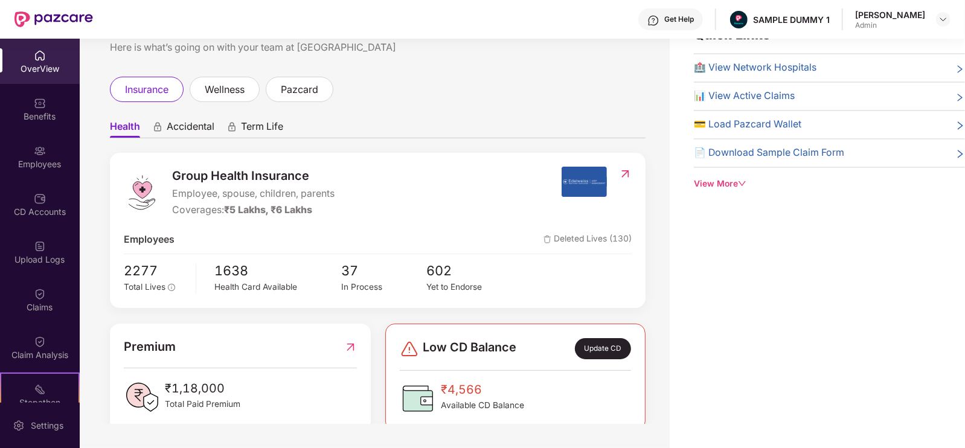
click at [369, 327] on div "Premium ₹1,18,000 Total Paid Premium" at bounding box center [240, 378] width 275 height 108
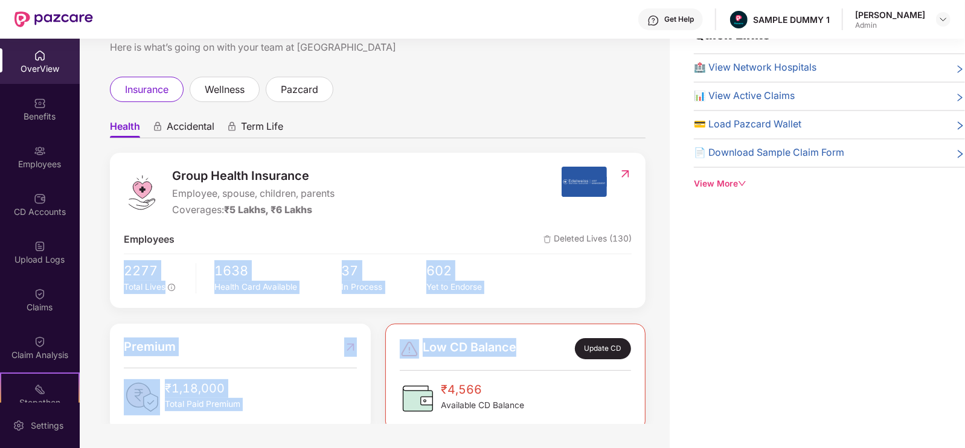
drag, startPoint x: 117, startPoint y: 272, endPoint x: 517, endPoint y: 314, distance: 402.7
click at [517, 314] on div "Group Health Insurance Employee, spouse, children, parents Coverages: ₹5 Lakhs,…" at bounding box center [378, 421] width 536 height 537
click at [434, 321] on div "Group Health Insurance Employee, spouse, children, parents Coverages: ₹5 Lakhs,…" at bounding box center [378, 421] width 536 height 537
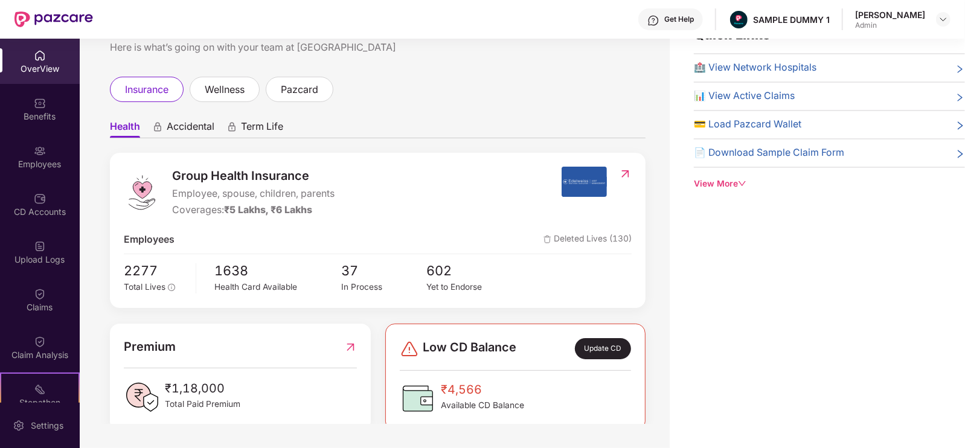
click at [930, 21] on div "[PERSON_NAME] Admin" at bounding box center [902, 19] width 95 height 21
click at [937, 21] on div at bounding box center [943, 19] width 14 height 14
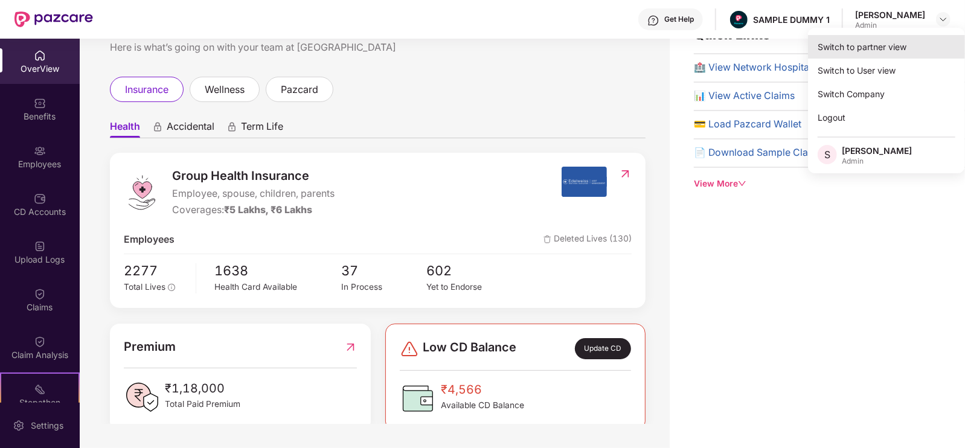
click at [887, 54] on div "Switch to partner view" at bounding box center [886, 47] width 157 height 24
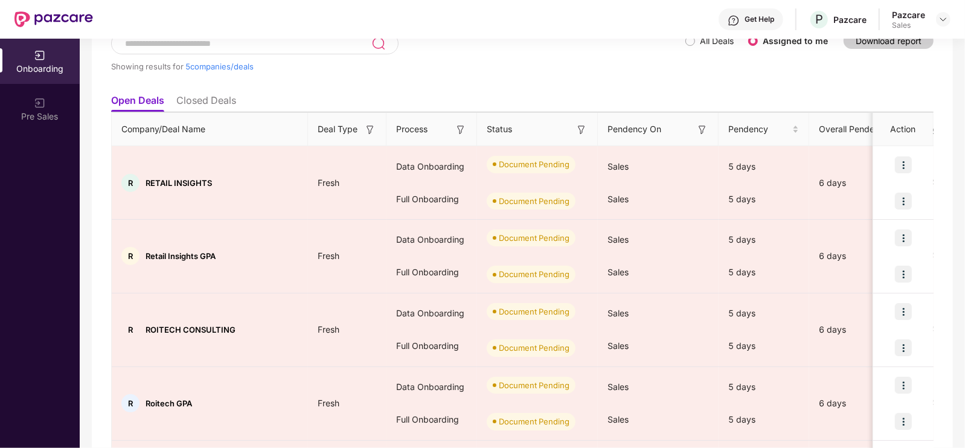
scroll to position [172, 0]
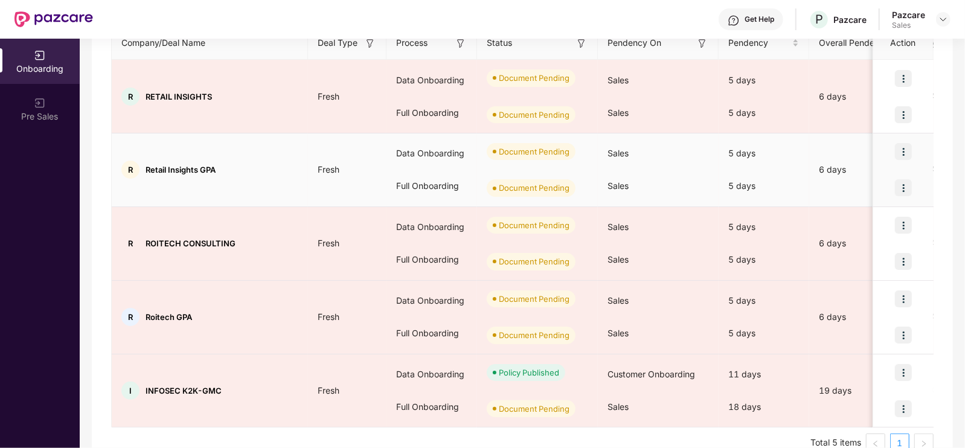
click at [900, 157] on img at bounding box center [903, 151] width 17 height 17
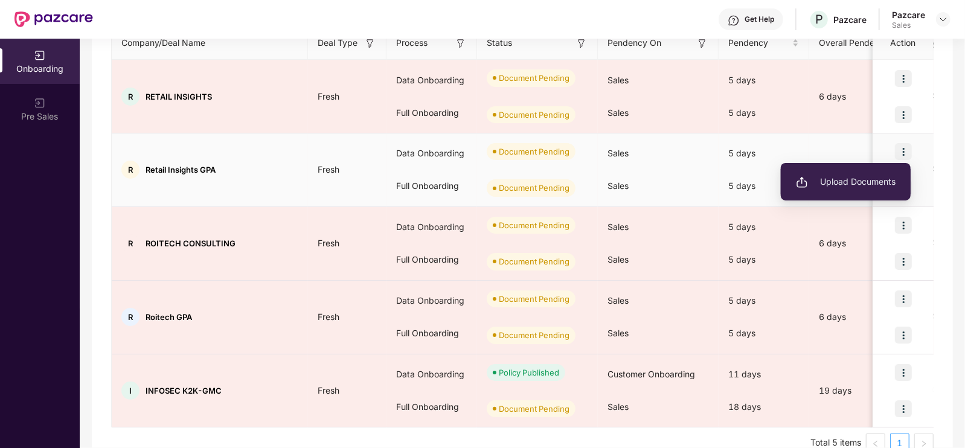
click at [857, 176] on span "Upload Documents" at bounding box center [846, 181] width 100 height 13
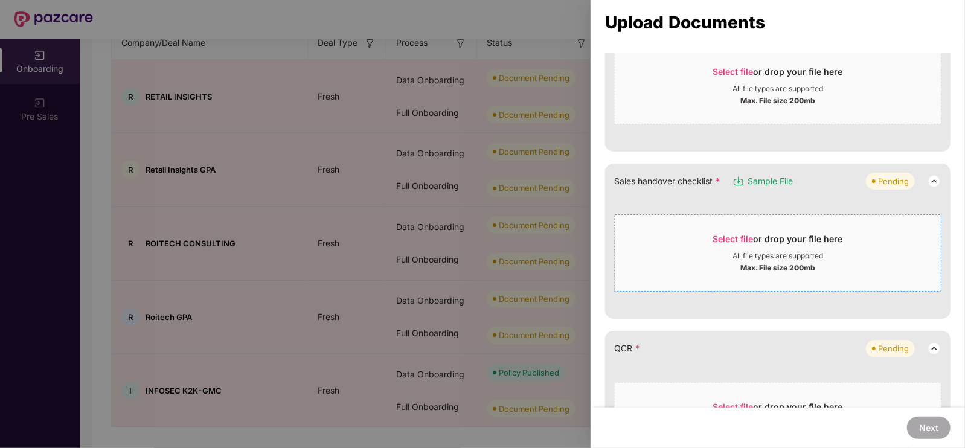
scroll to position [236, 0]
click at [772, 218] on div "Select file or drop your file here All file types are supported Max. File size …" at bounding box center [777, 251] width 327 height 77
click at [741, 236] on span "Select file" at bounding box center [733, 238] width 40 height 10
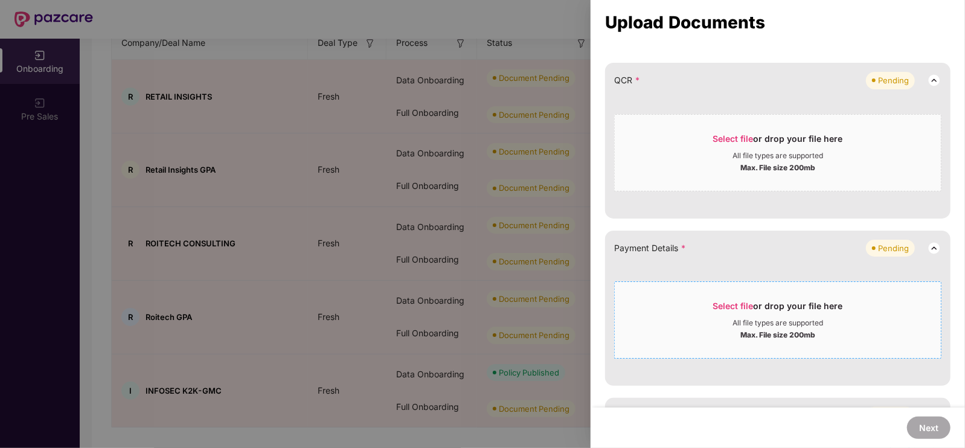
scroll to position [384, 0]
click at [768, 317] on div "All file types are supported" at bounding box center [778, 322] width 91 height 10
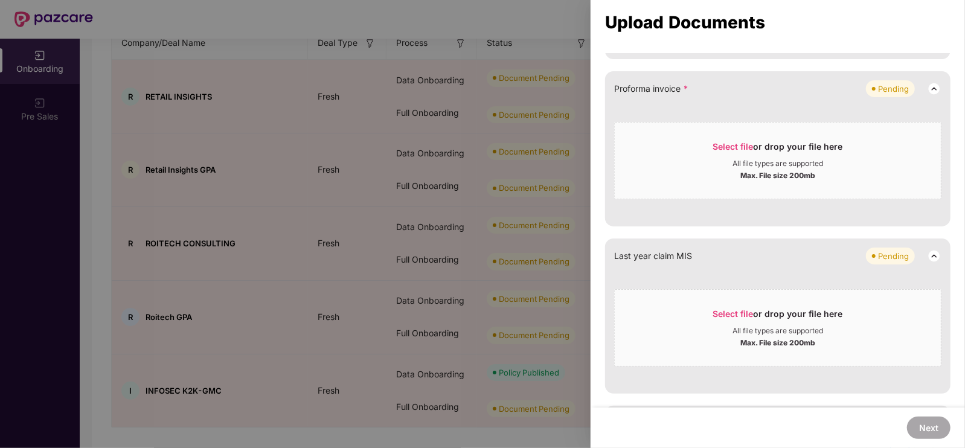
scroll to position [758, 0]
click at [734, 158] on div "All file types are supported" at bounding box center [778, 163] width 91 height 10
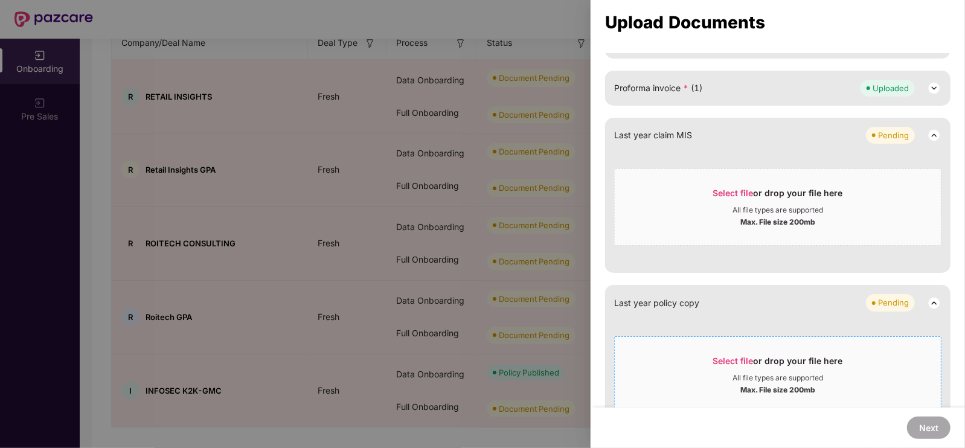
scroll to position [797, 0]
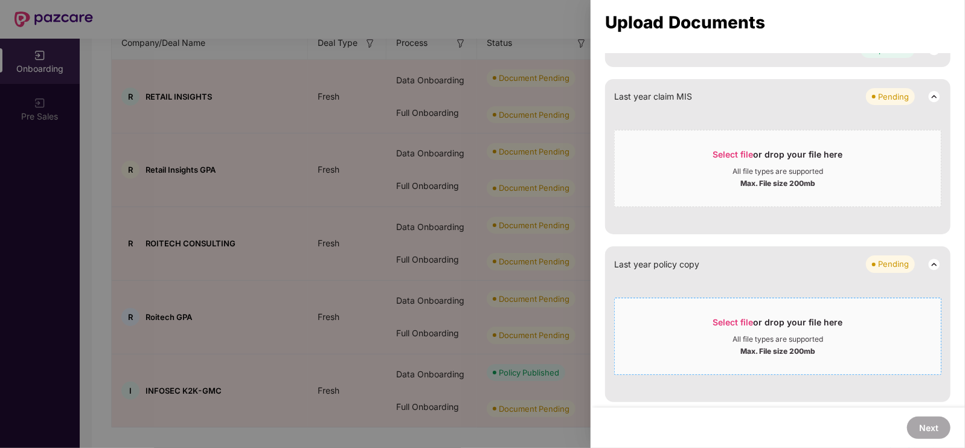
click at [723, 344] on div "Max. File size 200mb" at bounding box center [778, 350] width 326 height 12
click at [772, 324] on div "Select file or drop your file here" at bounding box center [778, 325] width 130 height 18
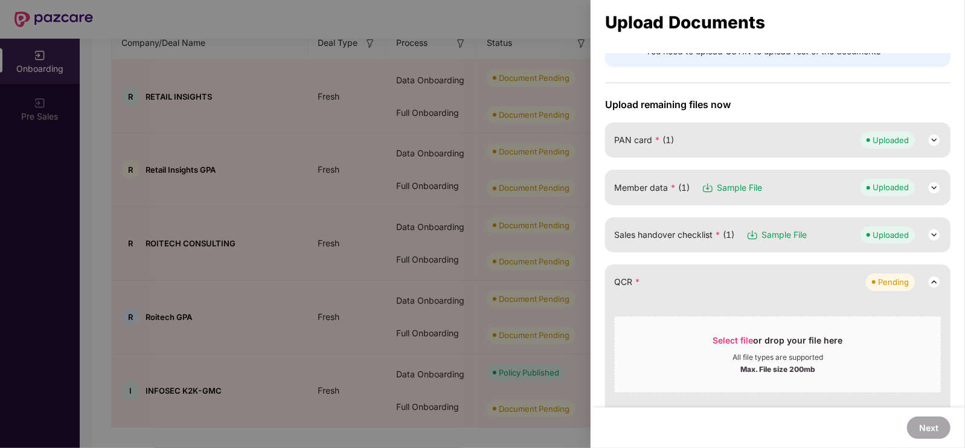
scroll to position [0, 0]
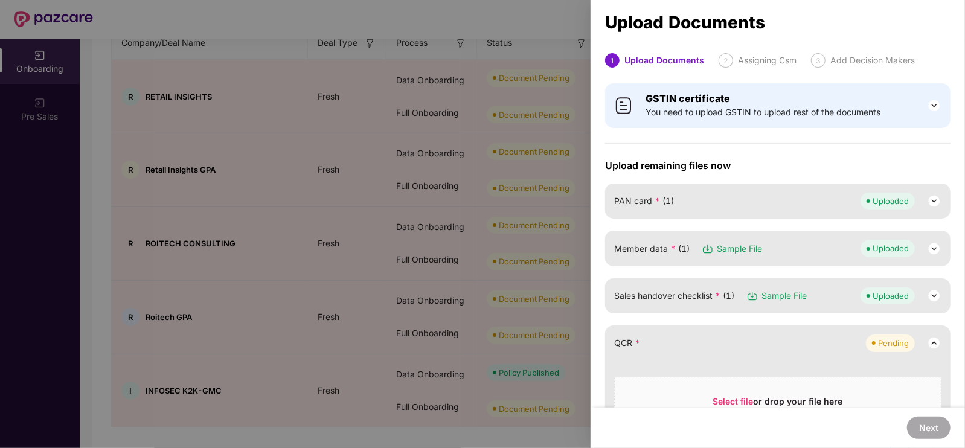
click at [520, 54] on div at bounding box center [482, 224] width 965 height 448
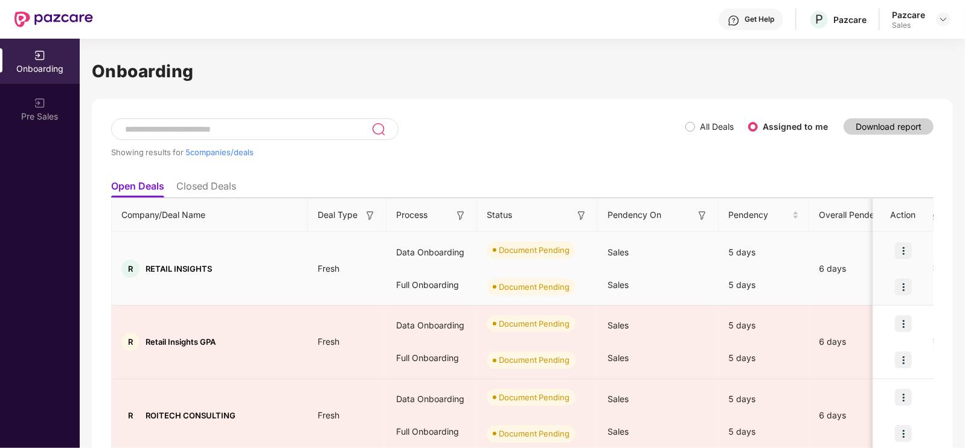
click at [898, 242] on img at bounding box center [903, 250] width 17 height 17
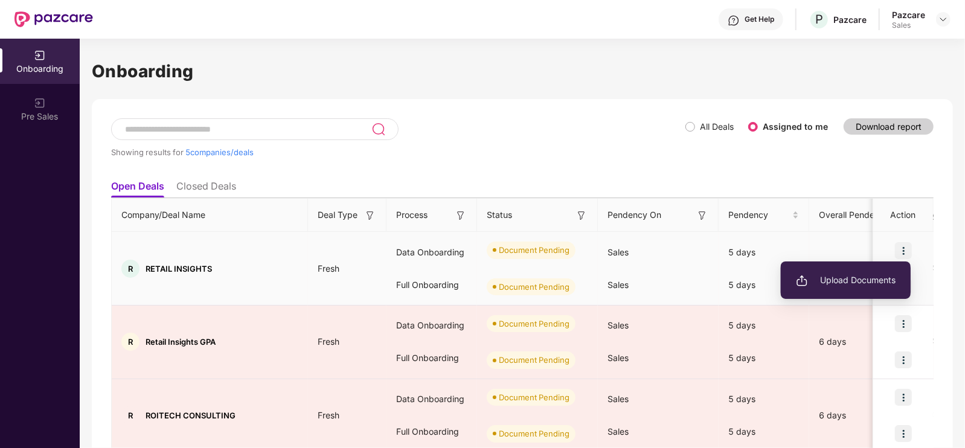
click at [879, 270] on li "Upload Documents" at bounding box center [846, 280] width 130 height 25
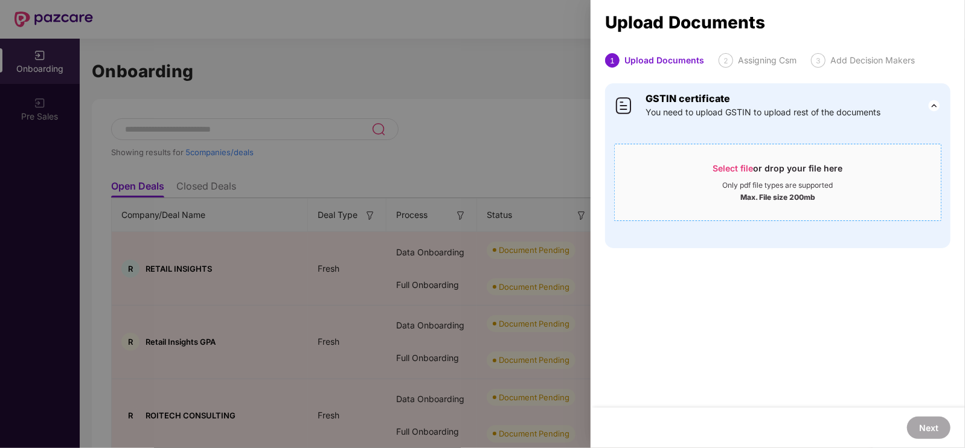
click at [782, 185] on div "Only pdf file types are supported" at bounding box center [778, 186] width 111 height 10
click at [444, 230] on div at bounding box center [482, 224] width 965 height 448
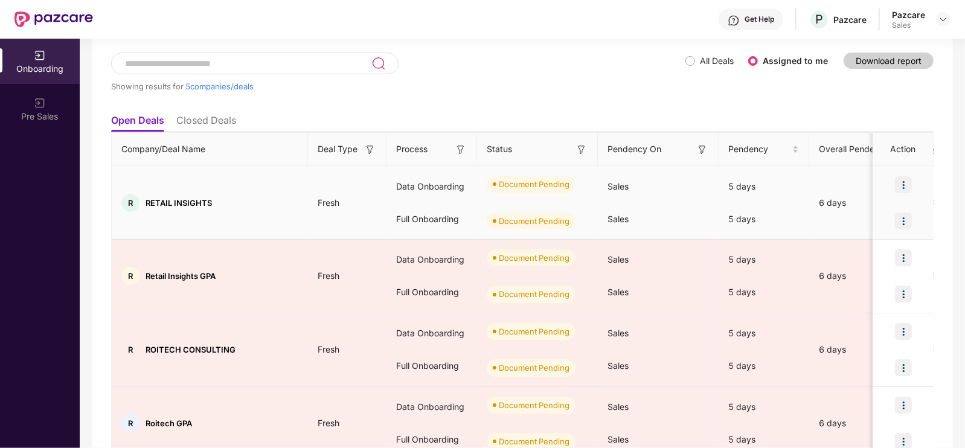
scroll to position [66, 0]
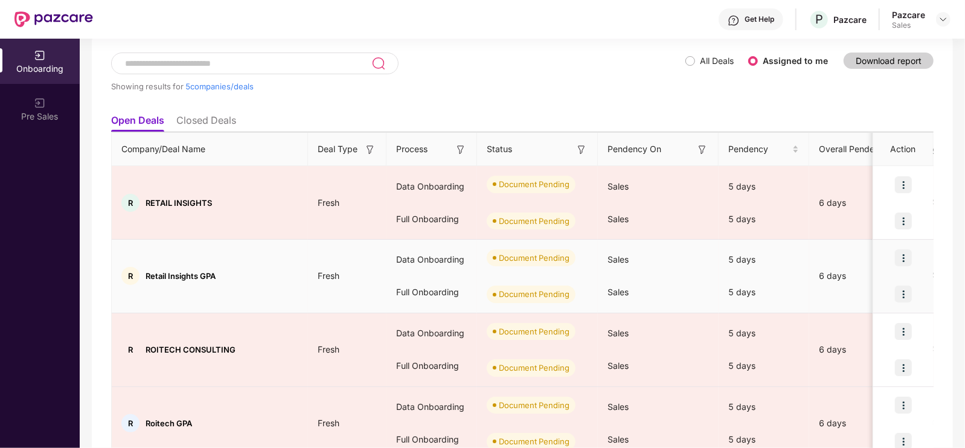
click at [900, 258] on img at bounding box center [903, 257] width 17 height 17
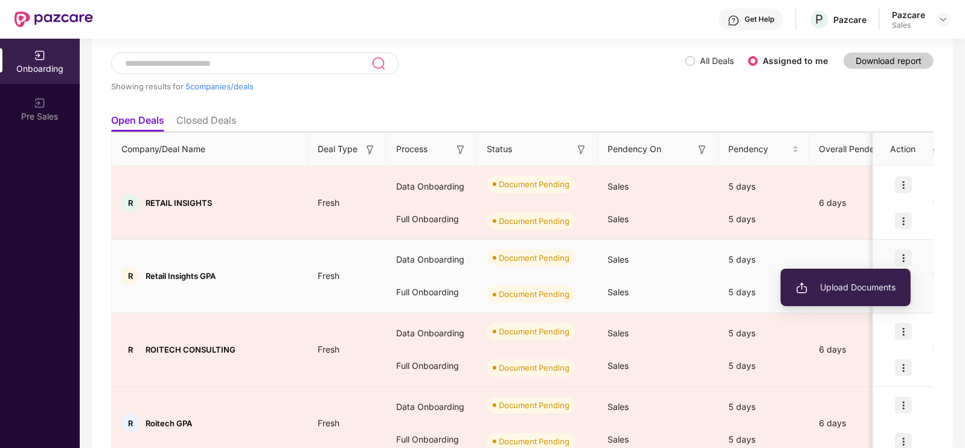
click at [864, 279] on li "Upload Documents" at bounding box center [846, 287] width 130 height 25
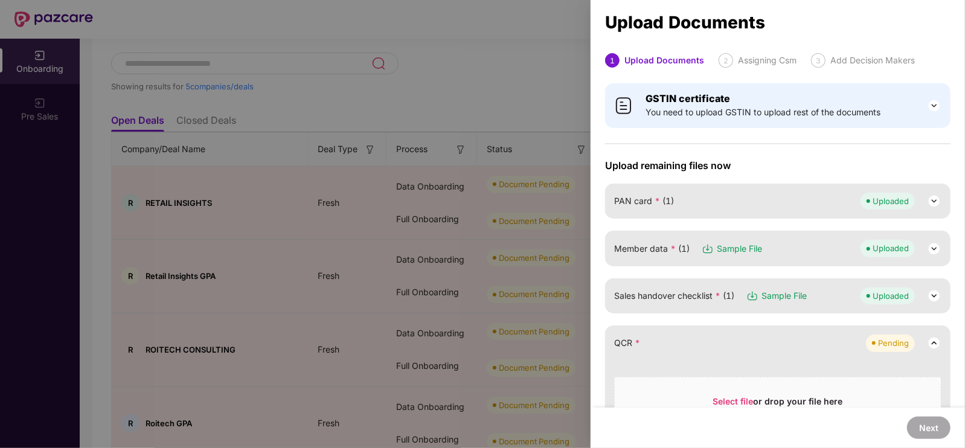
click at [939, 199] on img at bounding box center [934, 201] width 14 height 14
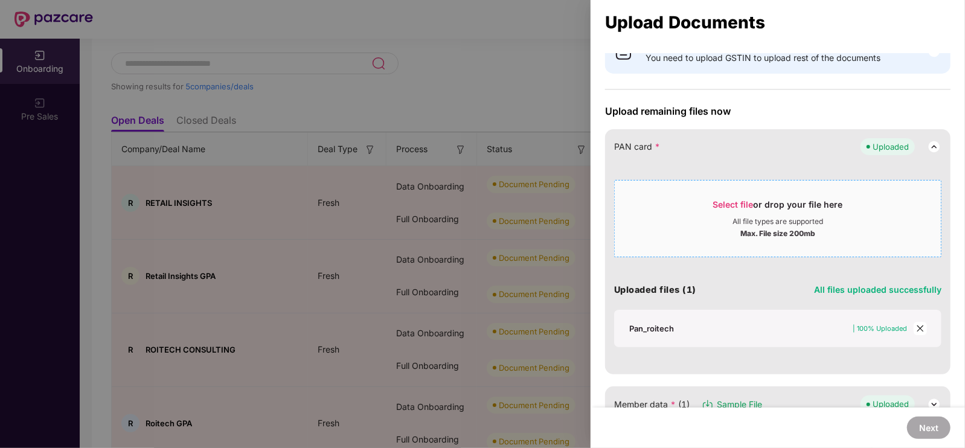
scroll to position [55, 0]
click at [927, 141] on img at bounding box center [934, 146] width 14 height 14
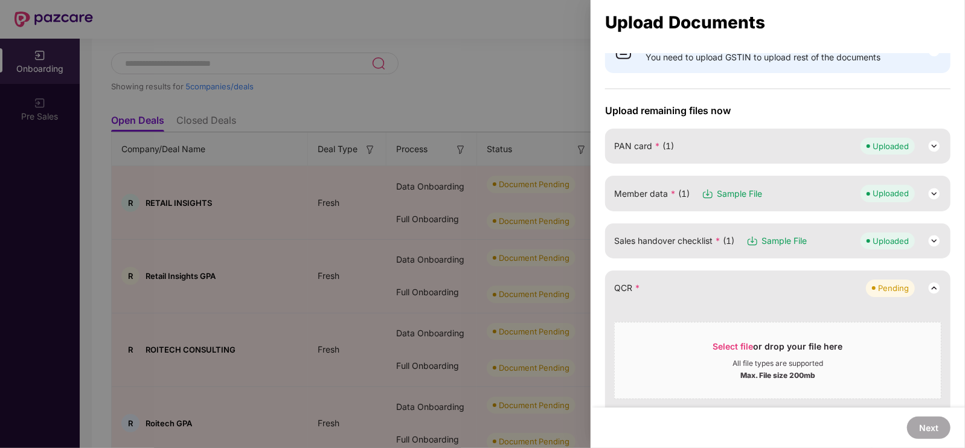
click at [533, 53] on div at bounding box center [482, 224] width 965 height 448
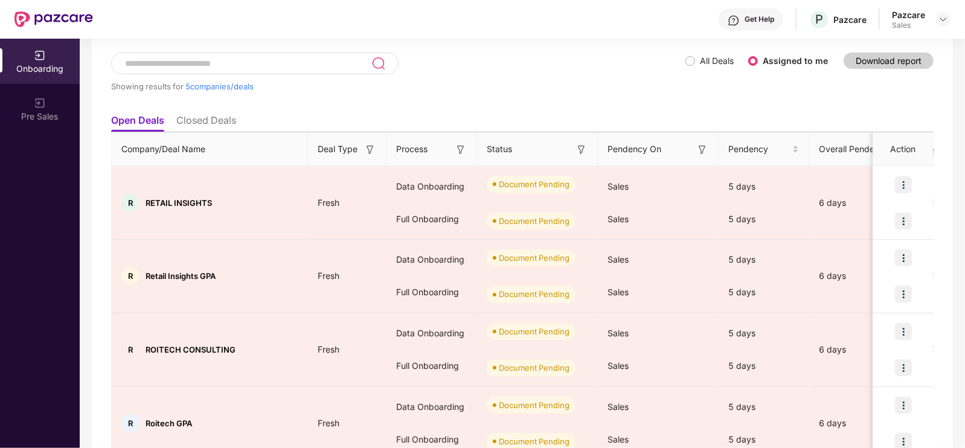
click at [937, 10] on div "Pazcare Sales" at bounding box center [921, 19] width 59 height 21
click at [940, 25] on div at bounding box center [943, 19] width 14 height 14
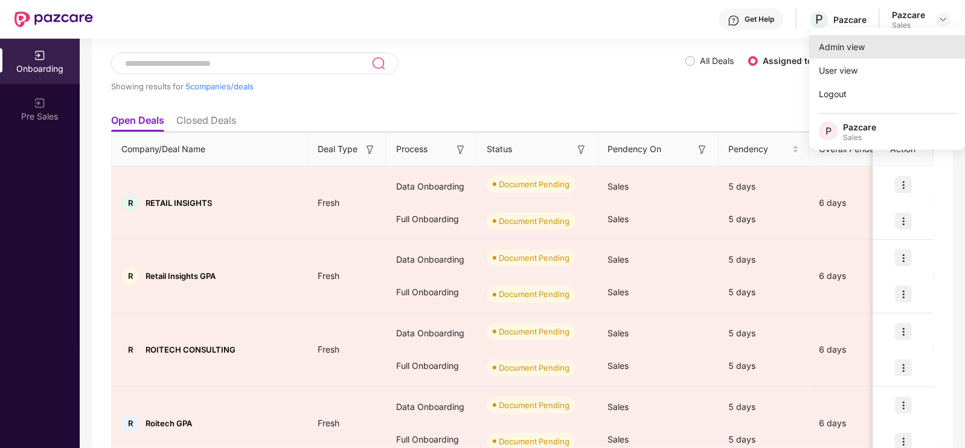
click at [879, 50] on div "Admin view" at bounding box center [887, 47] width 157 height 24
